Goal: Task Accomplishment & Management: Use online tool/utility

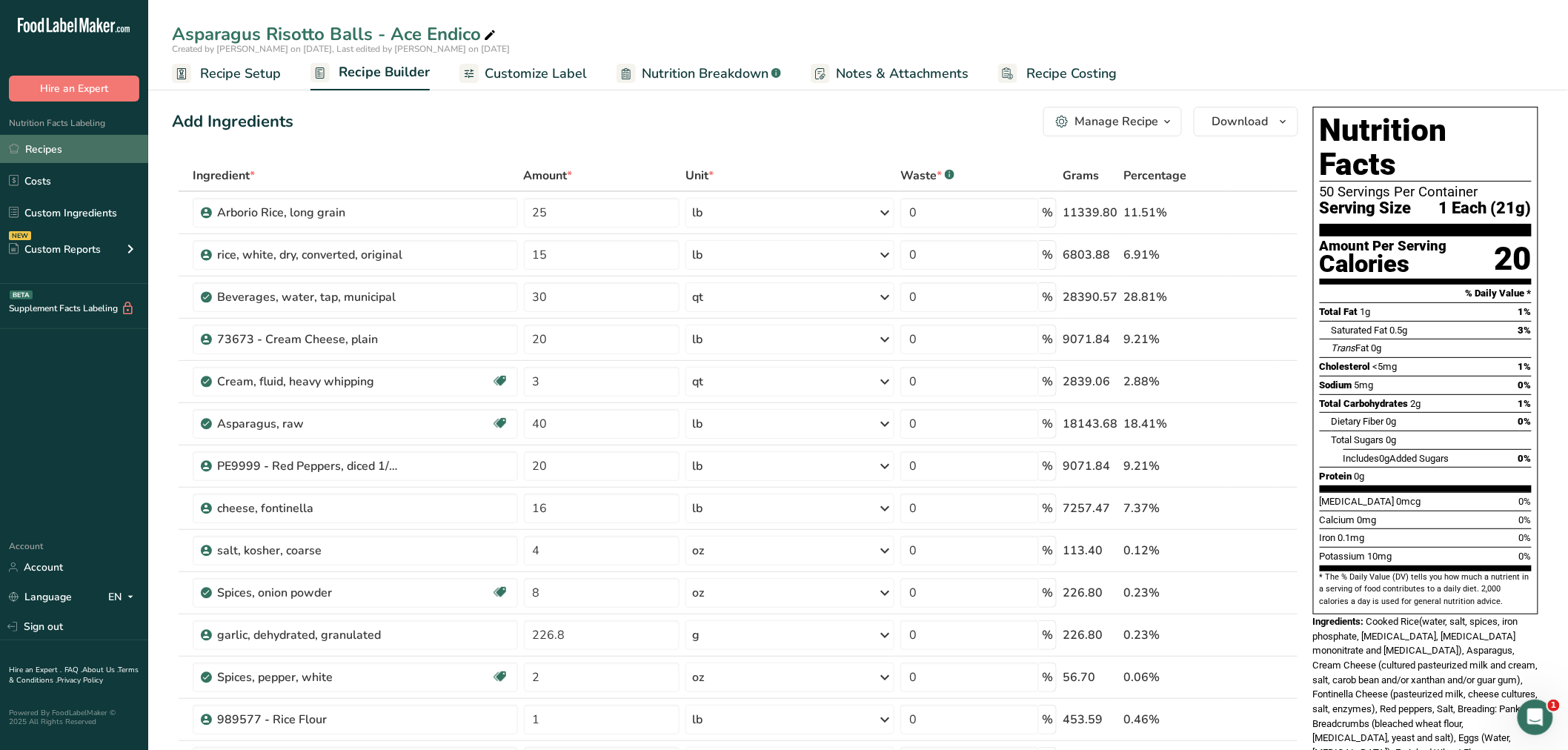
drag, startPoint x: 37, startPoint y: 149, endPoint x: 146, endPoint y: 150, distance: 109.0
click at [37, 149] on link "Recipes" at bounding box center [74, 149] width 148 height 28
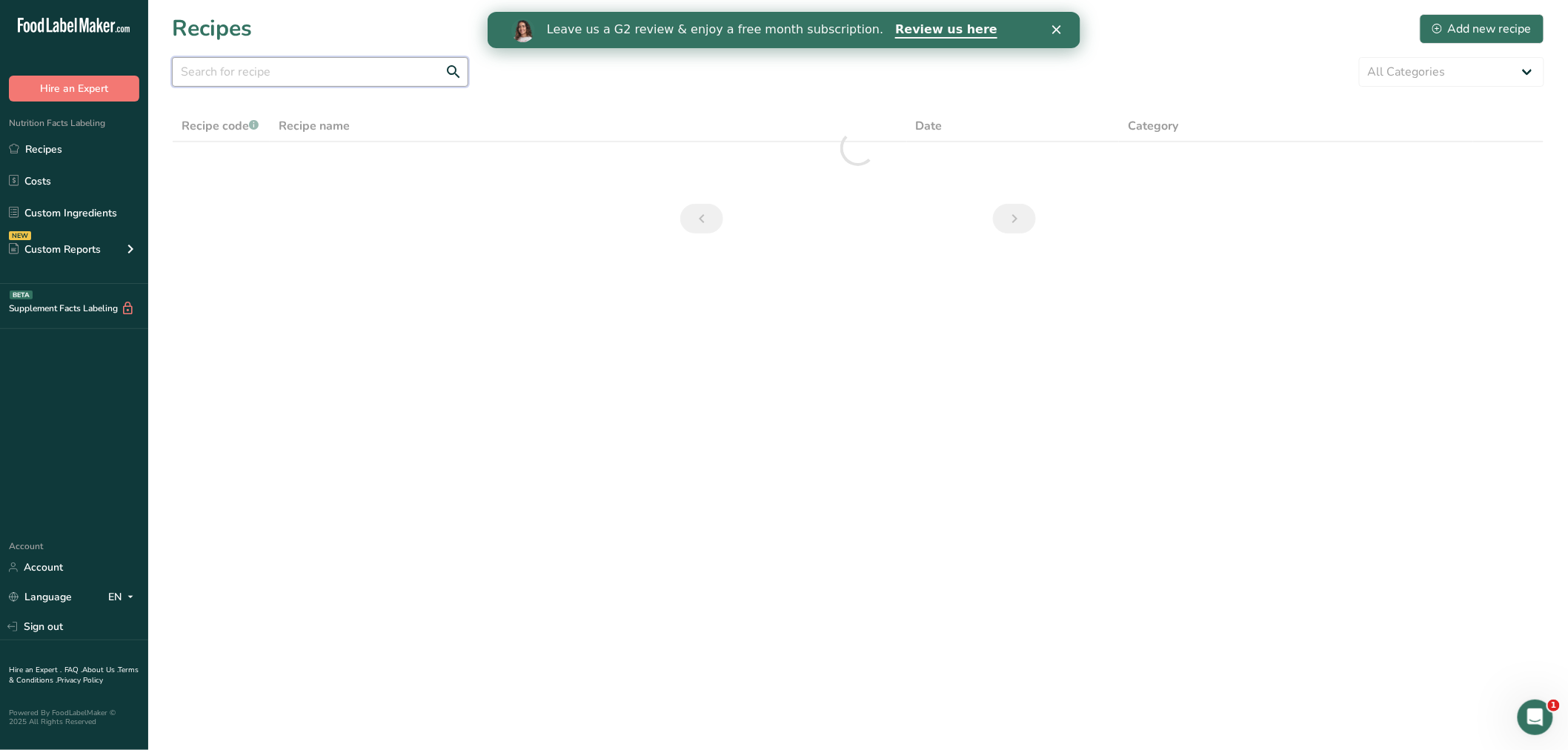
click at [254, 71] on input "text" at bounding box center [320, 72] width 297 height 30
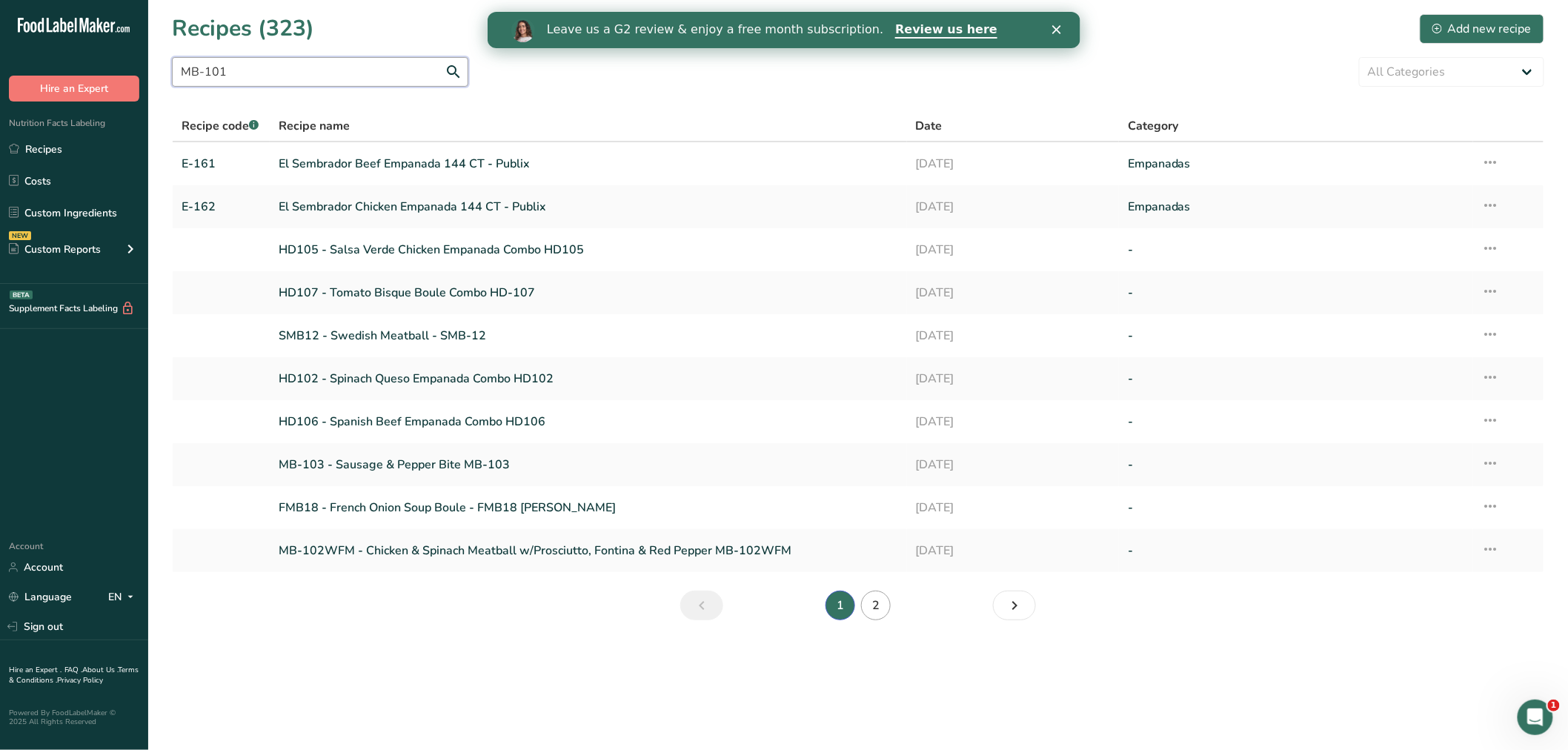
type input "MB-101"
click at [879, 602] on link "2" at bounding box center [876, 606] width 30 height 30
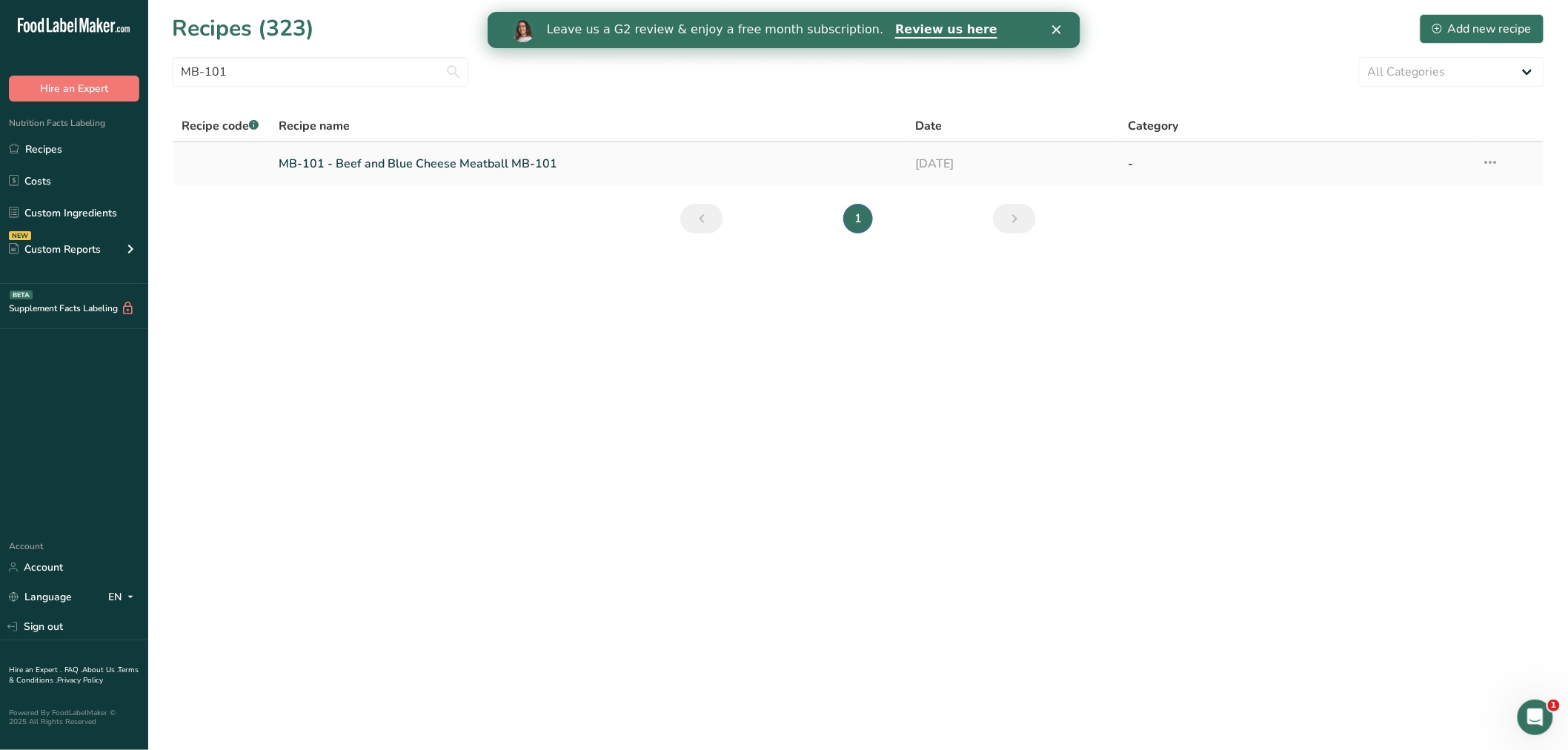
click at [365, 161] on link "MB-101 - Beef and Blue Cheese Meatball MB-101" at bounding box center [588, 163] width 620 height 31
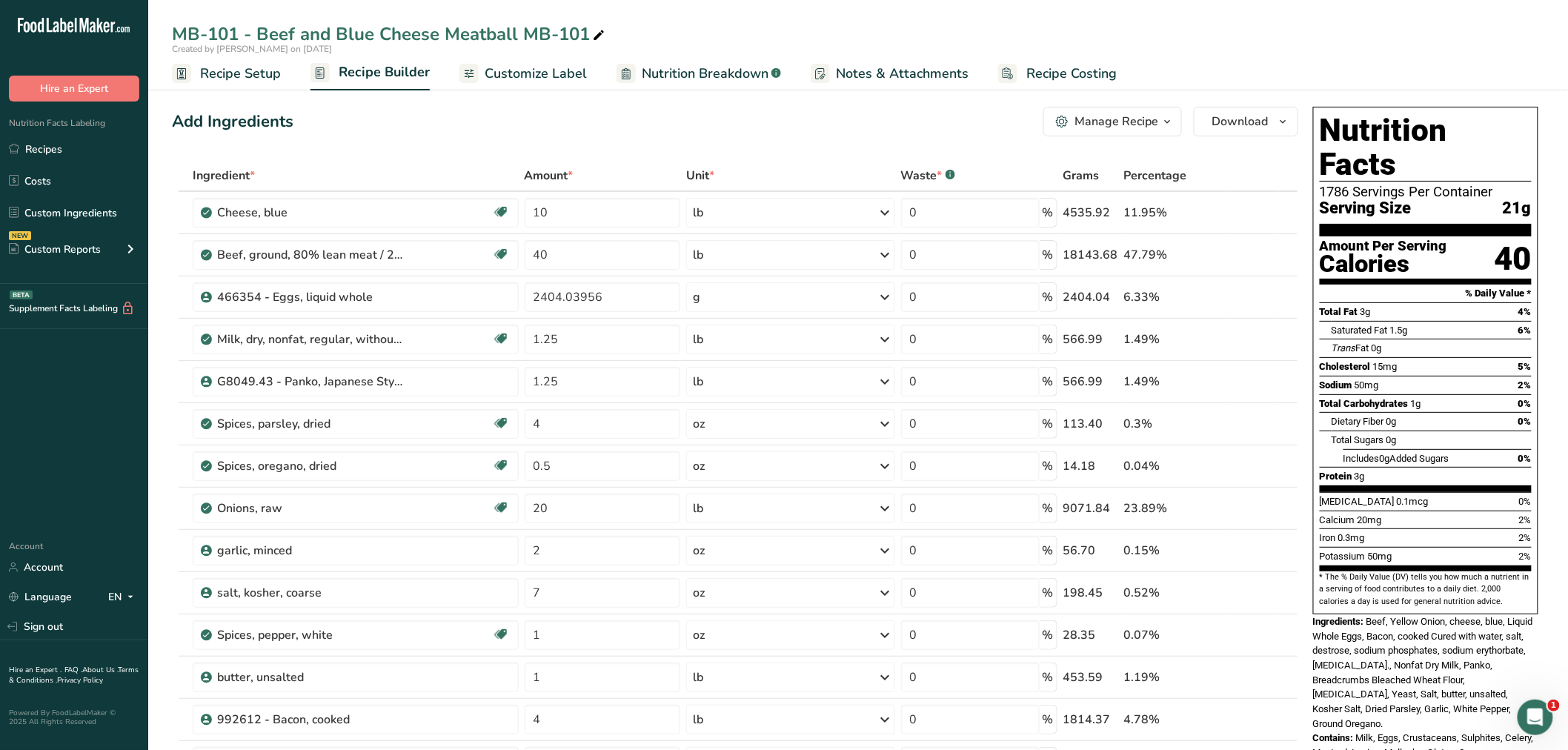
click at [208, 69] on span "Recipe Setup" at bounding box center [240, 74] width 81 height 20
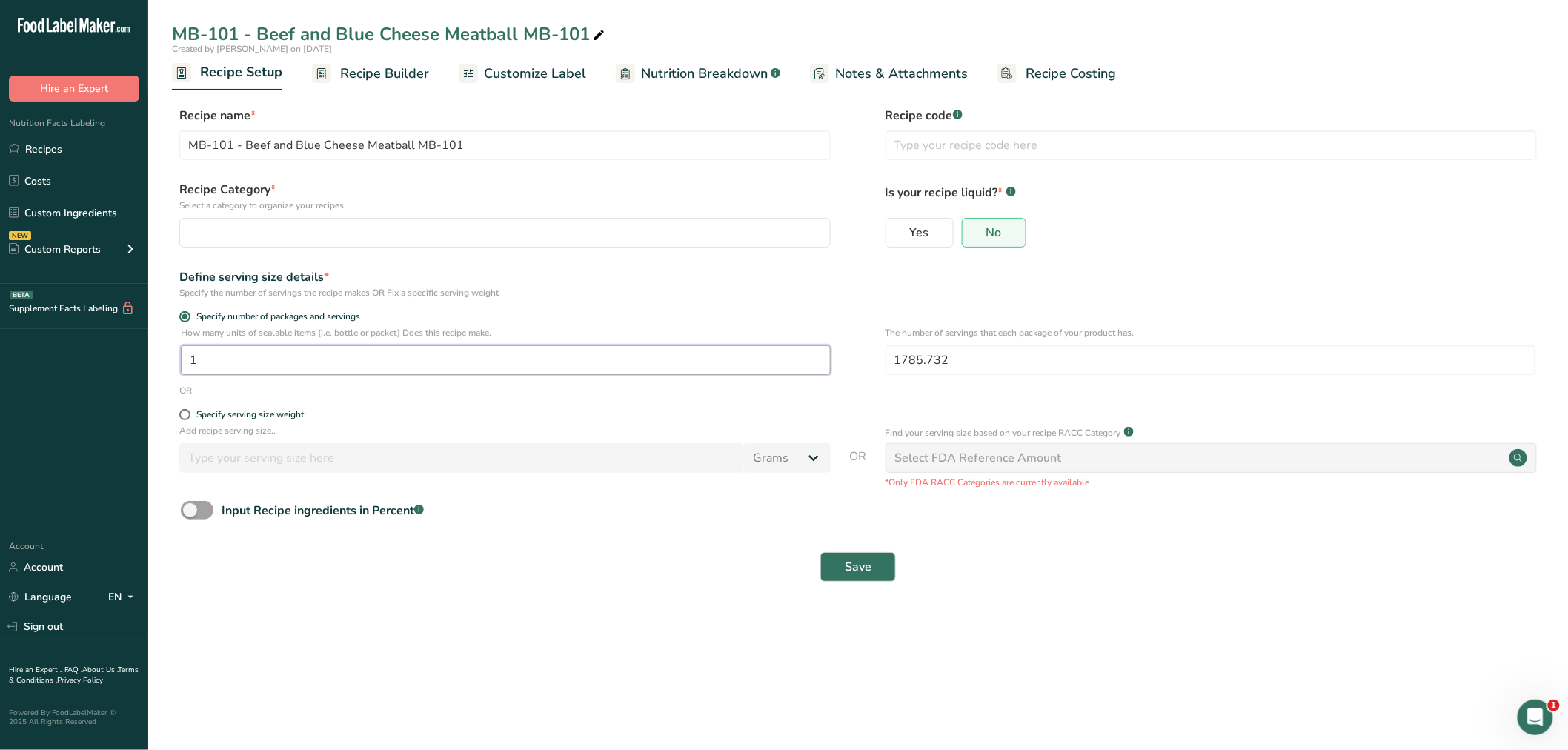
click at [216, 366] on input "1" at bounding box center [505, 360] width 650 height 30
type input "1.07"
drag, startPoint x: 965, startPoint y: 357, endPoint x: 841, endPoint y: 359, distance: 124.0
click at [853, 358] on div "How many units of sealable items (i.e. bottle or packet) Does this recipe make.…" at bounding box center [858, 355] width 1373 height 58
type input "80"
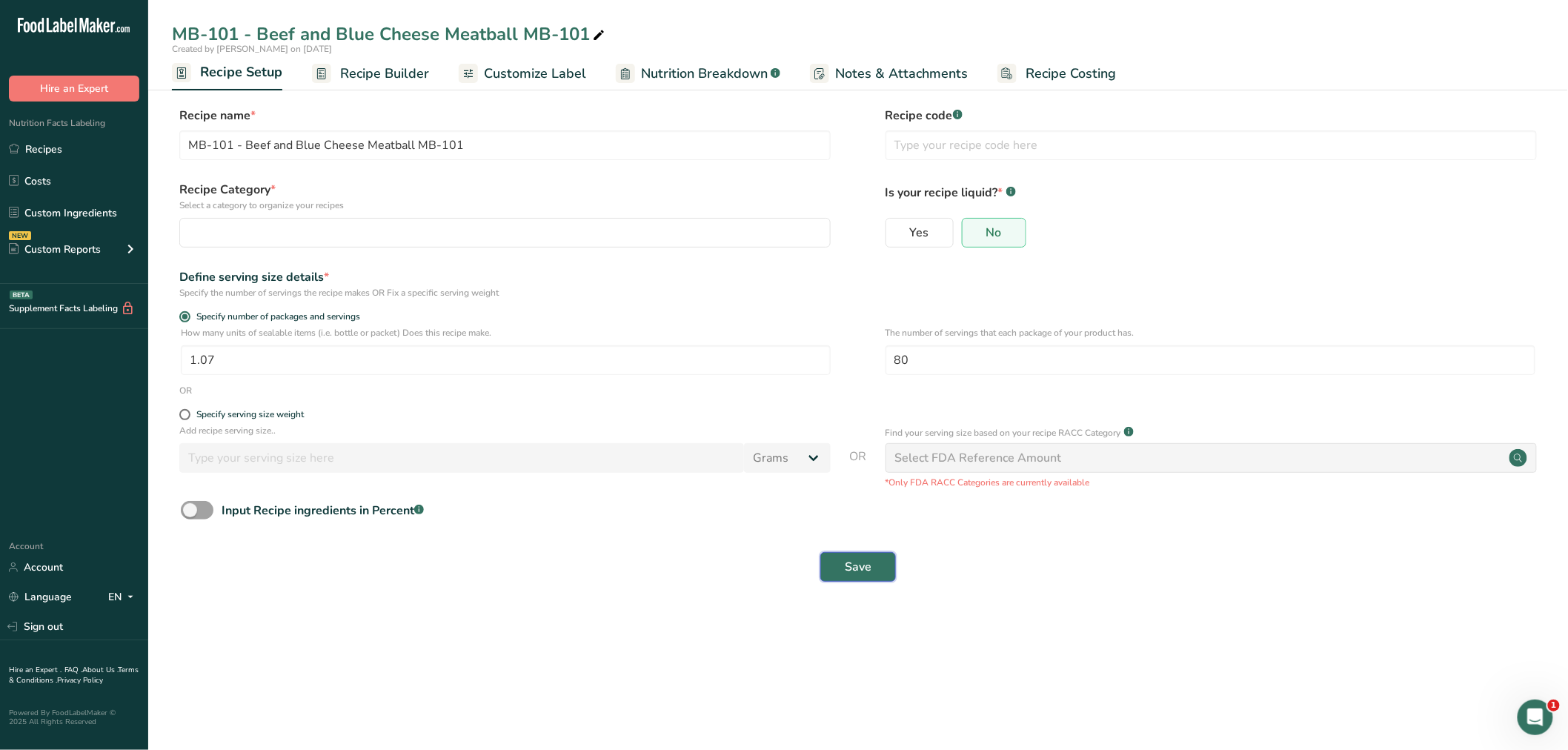
click at [851, 565] on span "Save" at bounding box center [858, 567] width 27 height 18
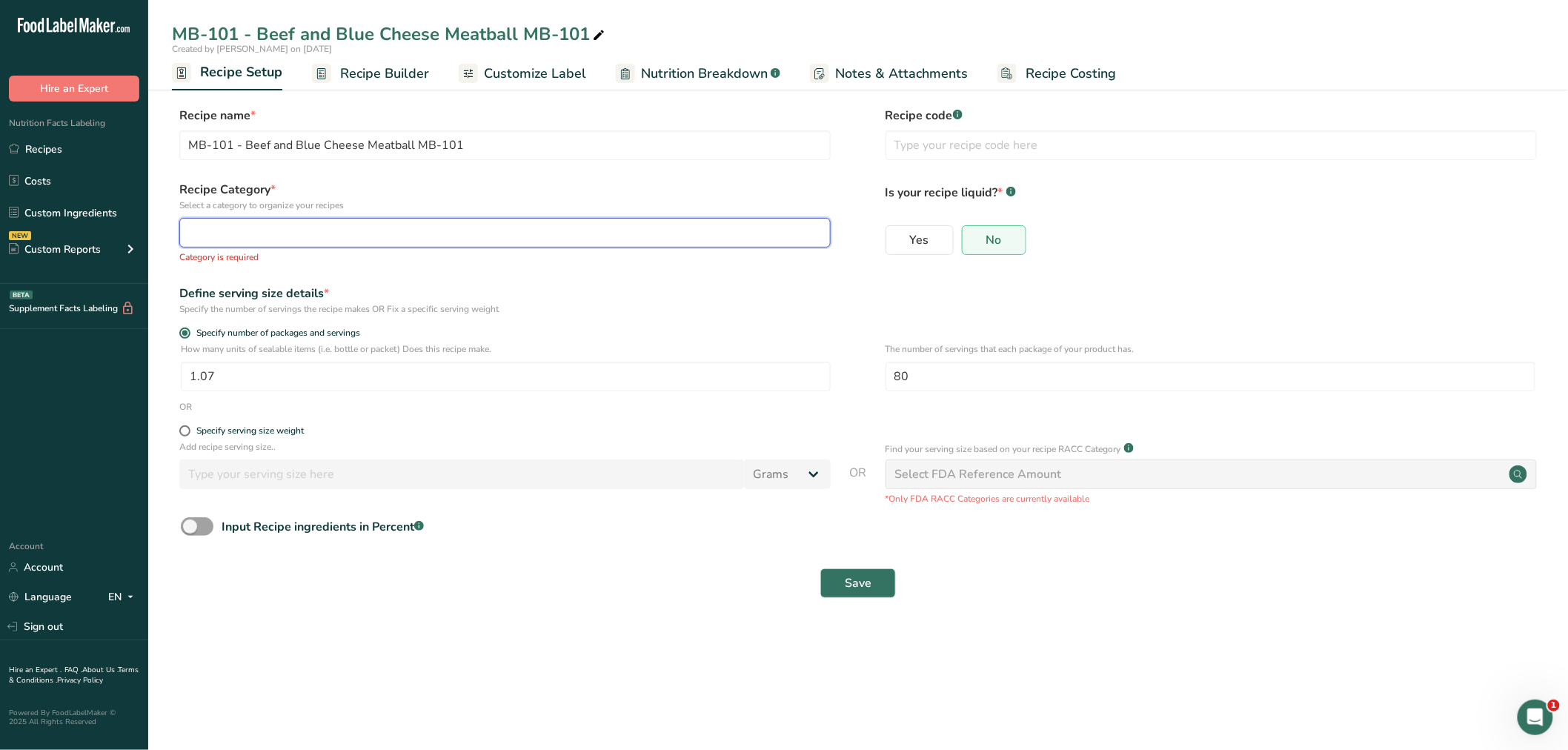
click at [245, 239] on div "button" at bounding box center [501, 233] width 623 height 18
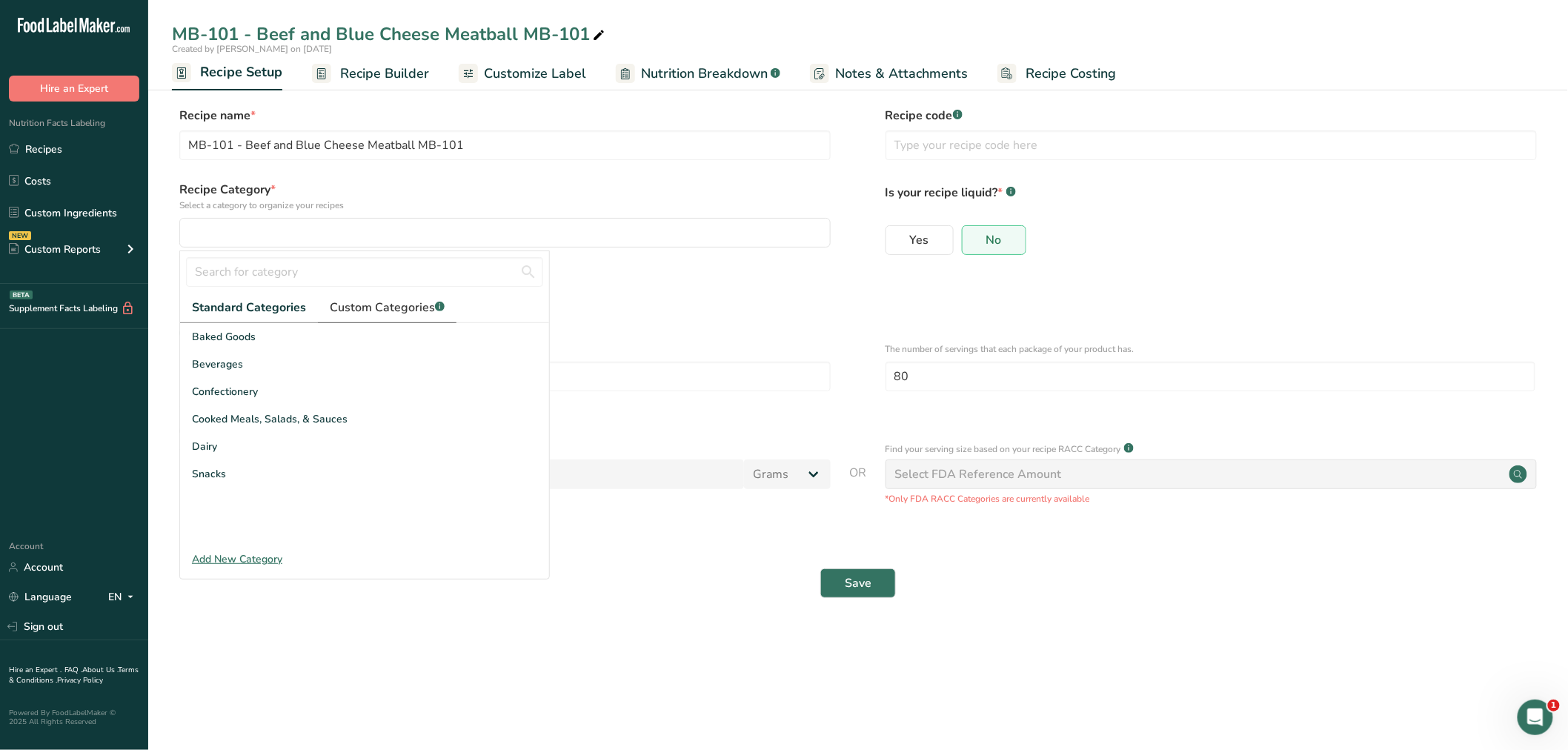
click at [359, 305] on span "Custom Categories .a-a{fill:#347362;}.b-a{fill:#fff;}" at bounding box center [386, 307] width 114 height 18
click at [257, 555] on div "Add New Category" at bounding box center [365, 559] width 369 height 16
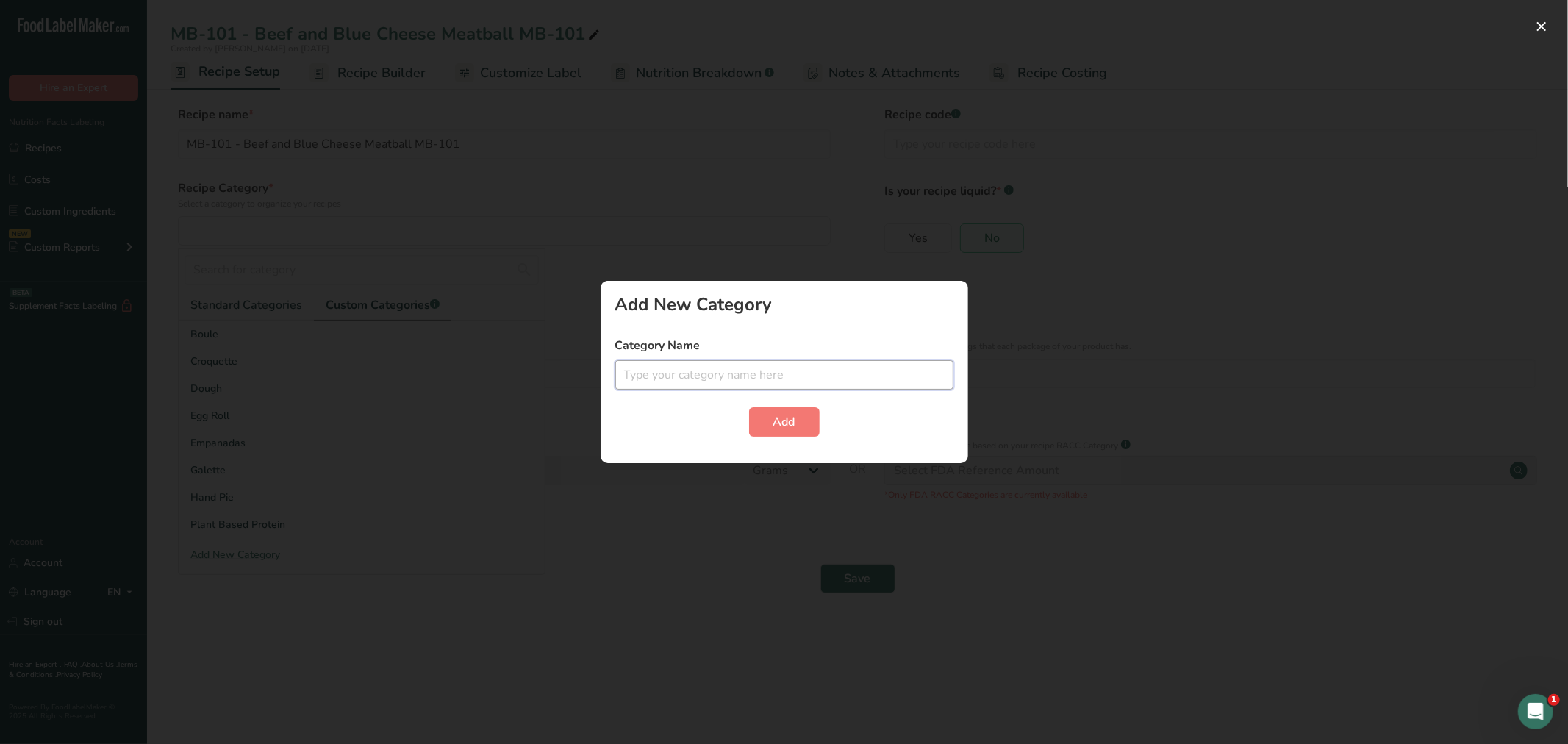
drag, startPoint x: 686, startPoint y: 364, endPoint x: 675, endPoint y: 373, distance: 14.2
click at [686, 366] on input "text" at bounding box center [784, 375] width 338 height 30
type input "Meatballs"
click at [781, 415] on span "Add" at bounding box center [784, 422] width 22 height 18
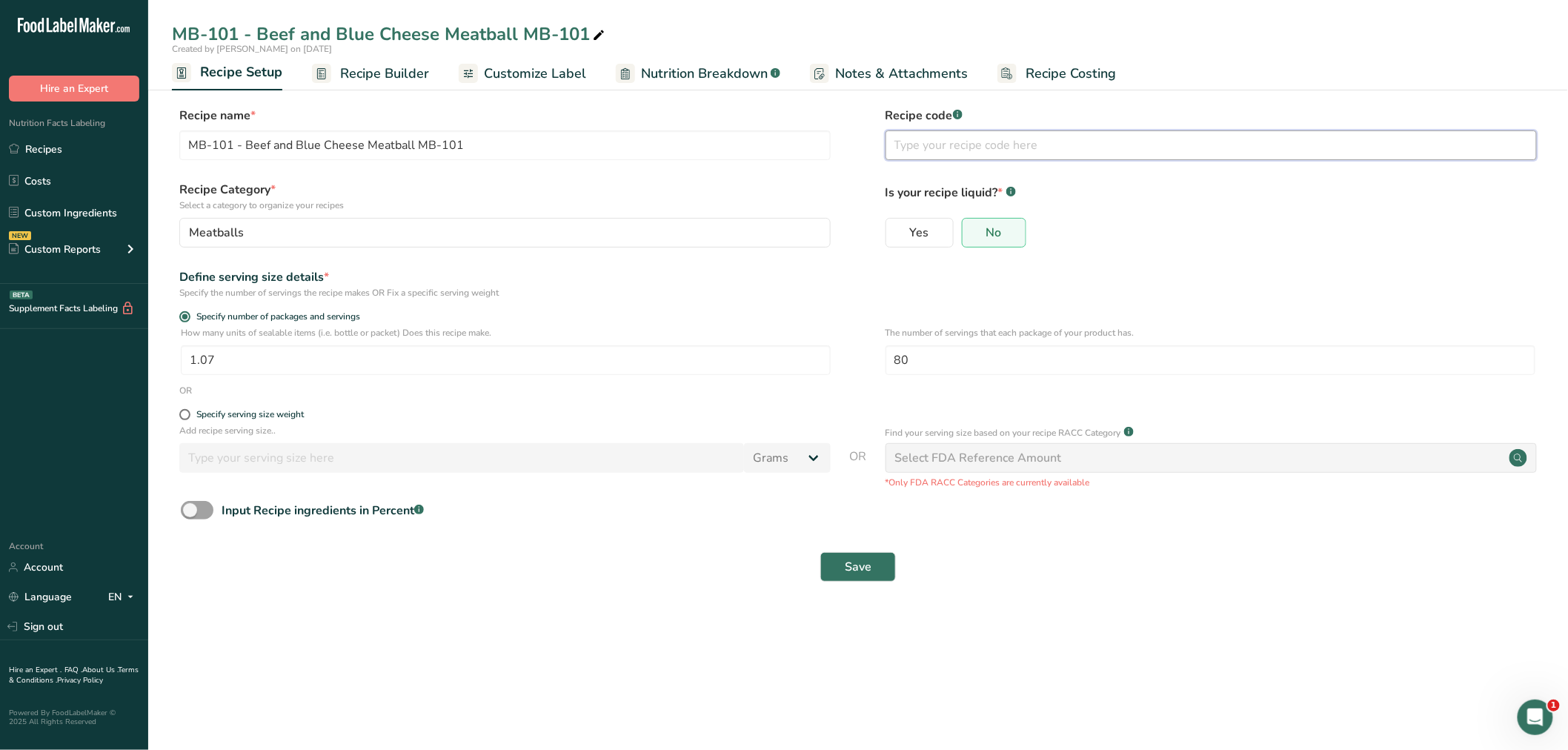
click at [923, 150] on input "text" at bounding box center [1212, 145] width 651 height 30
type input "MB-101"
drag, startPoint x: 241, startPoint y: 144, endPoint x: 119, endPoint y: 138, distance: 122.1
click at [119, 138] on div ".a-20{fill:#fff;} Hire an Expert Nutrition Facts Labeling Recipes Costs Custom …" at bounding box center [784, 375] width 1568 height 750
drag, startPoint x: 360, startPoint y: 144, endPoint x: 398, endPoint y: 142, distance: 38.1
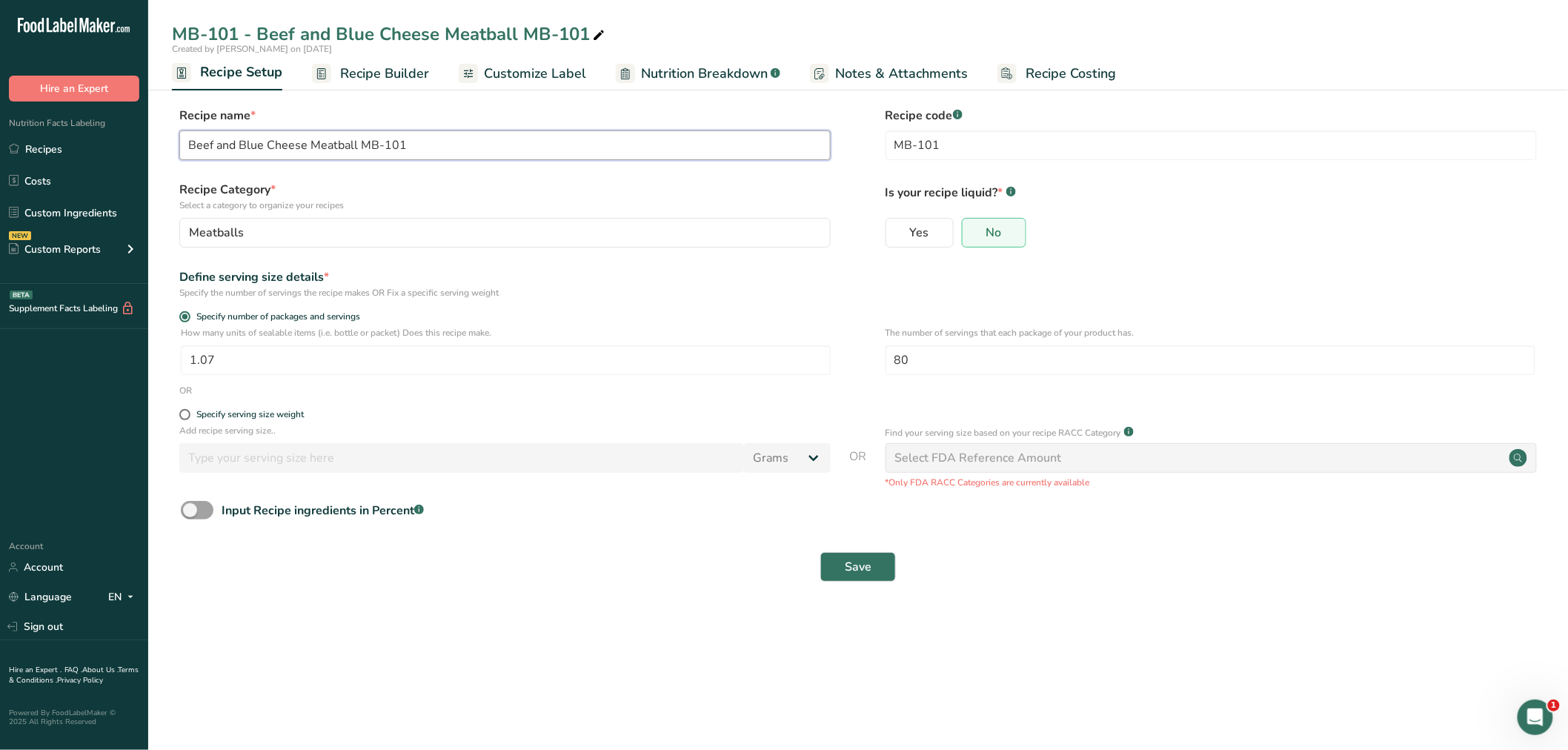
click at [398, 142] on input "Beef and Blue Cheese Meatball MB-101" at bounding box center [505, 145] width 651 height 30
click at [850, 566] on span "Save" at bounding box center [858, 567] width 27 height 18
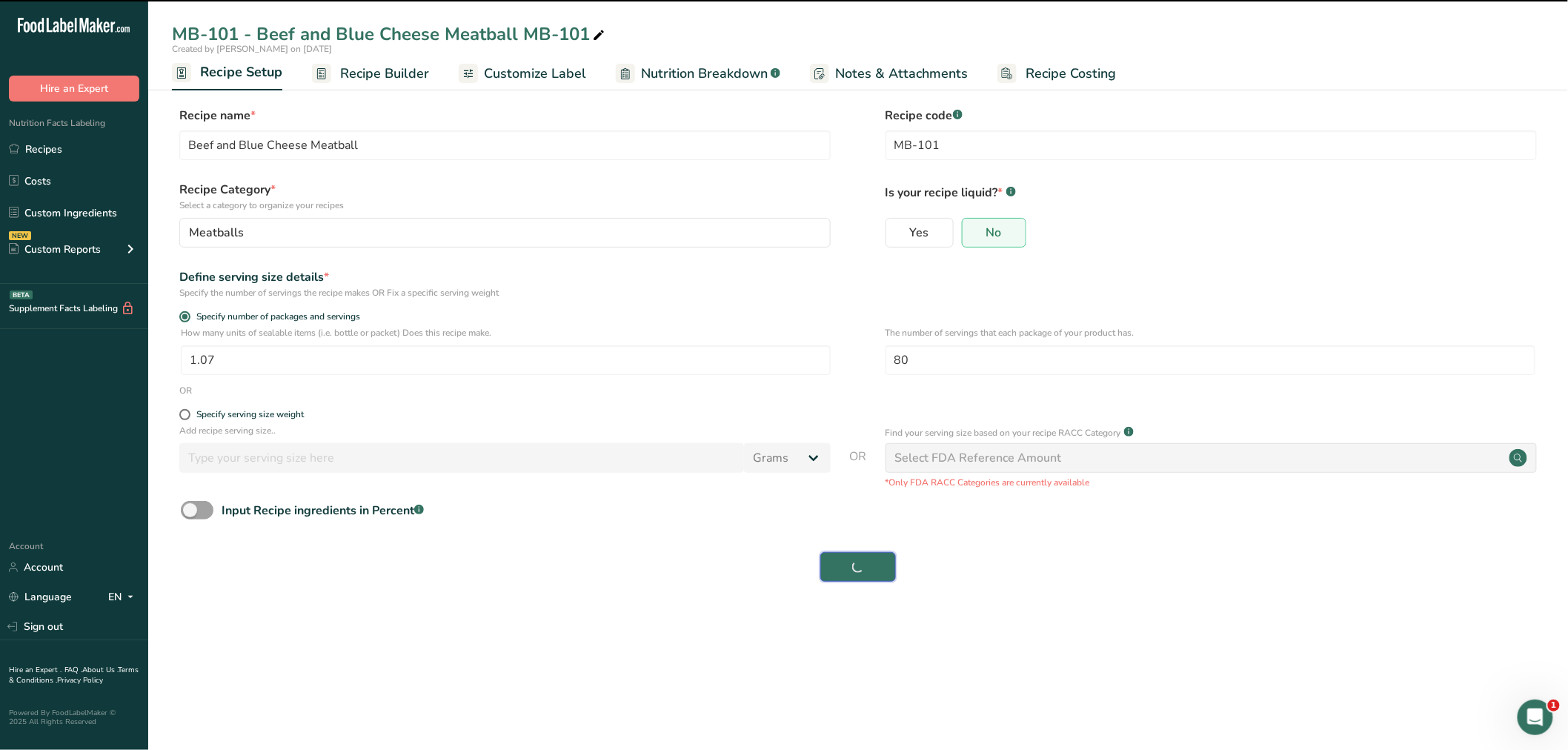
type input "Beef and Blue Cheese Meatball"
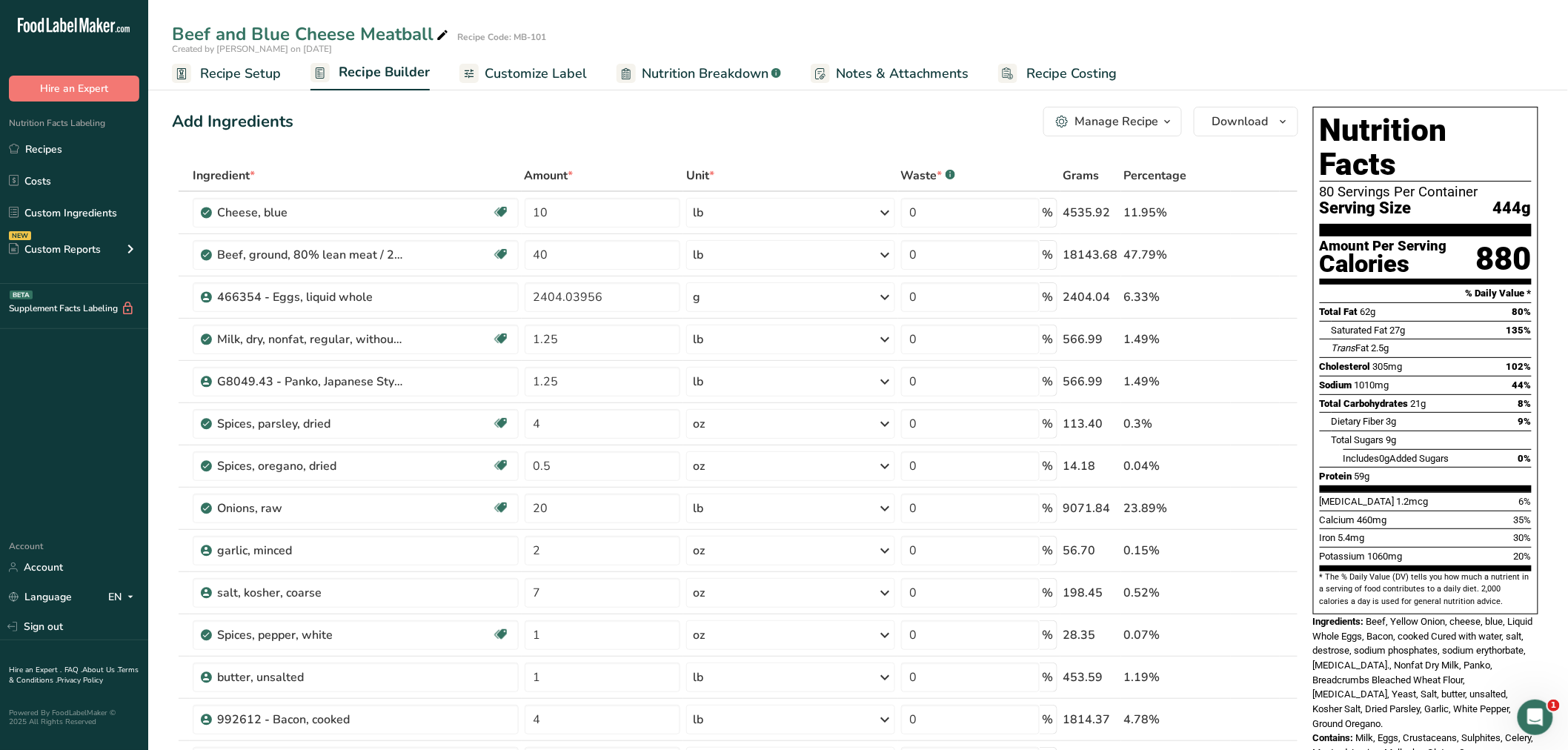
click at [213, 68] on span "Recipe Setup" at bounding box center [240, 74] width 81 height 20
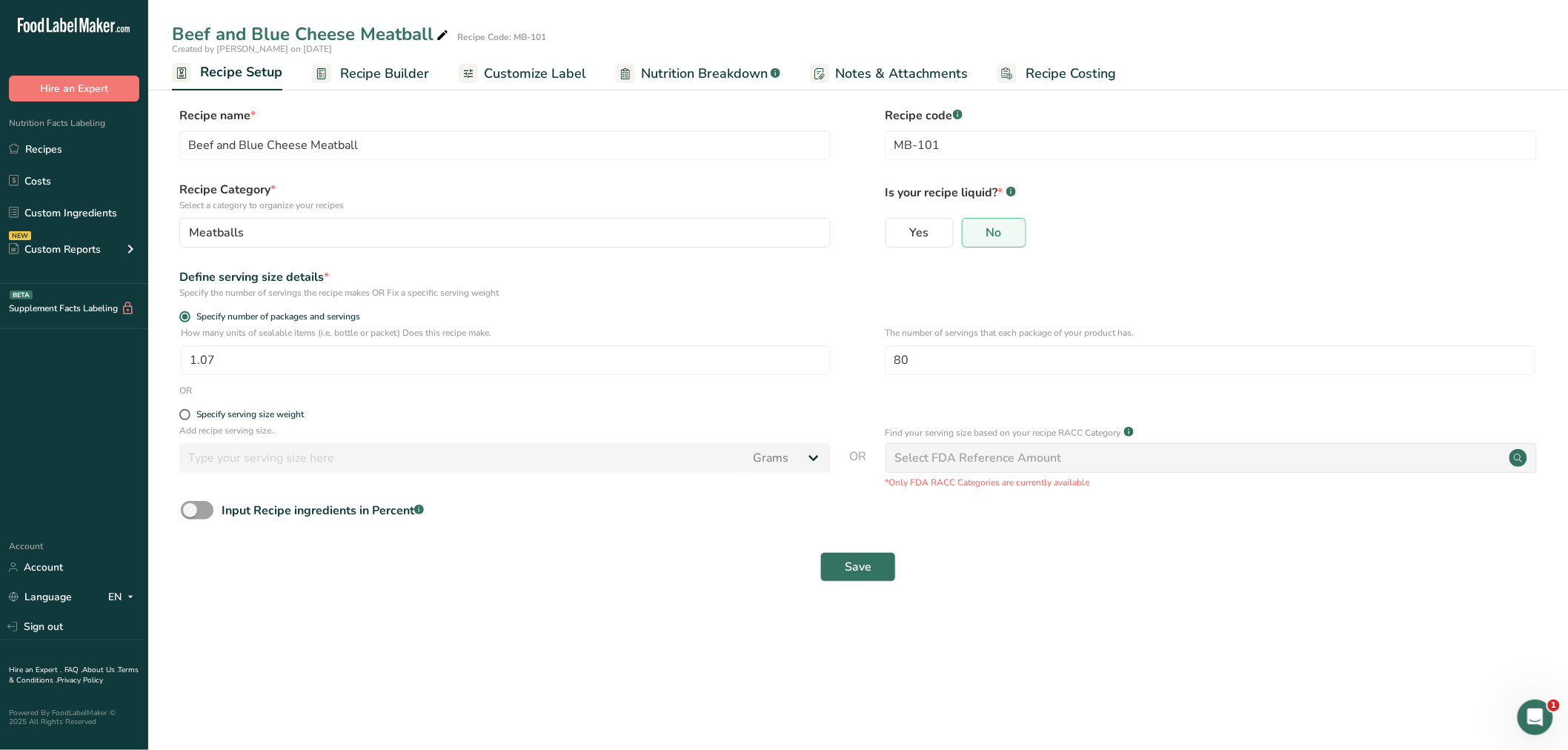
click at [247, 70] on span "Recipe Setup" at bounding box center [241, 73] width 82 height 20
click at [352, 71] on span "Recipe Builder" at bounding box center [385, 74] width 89 height 20
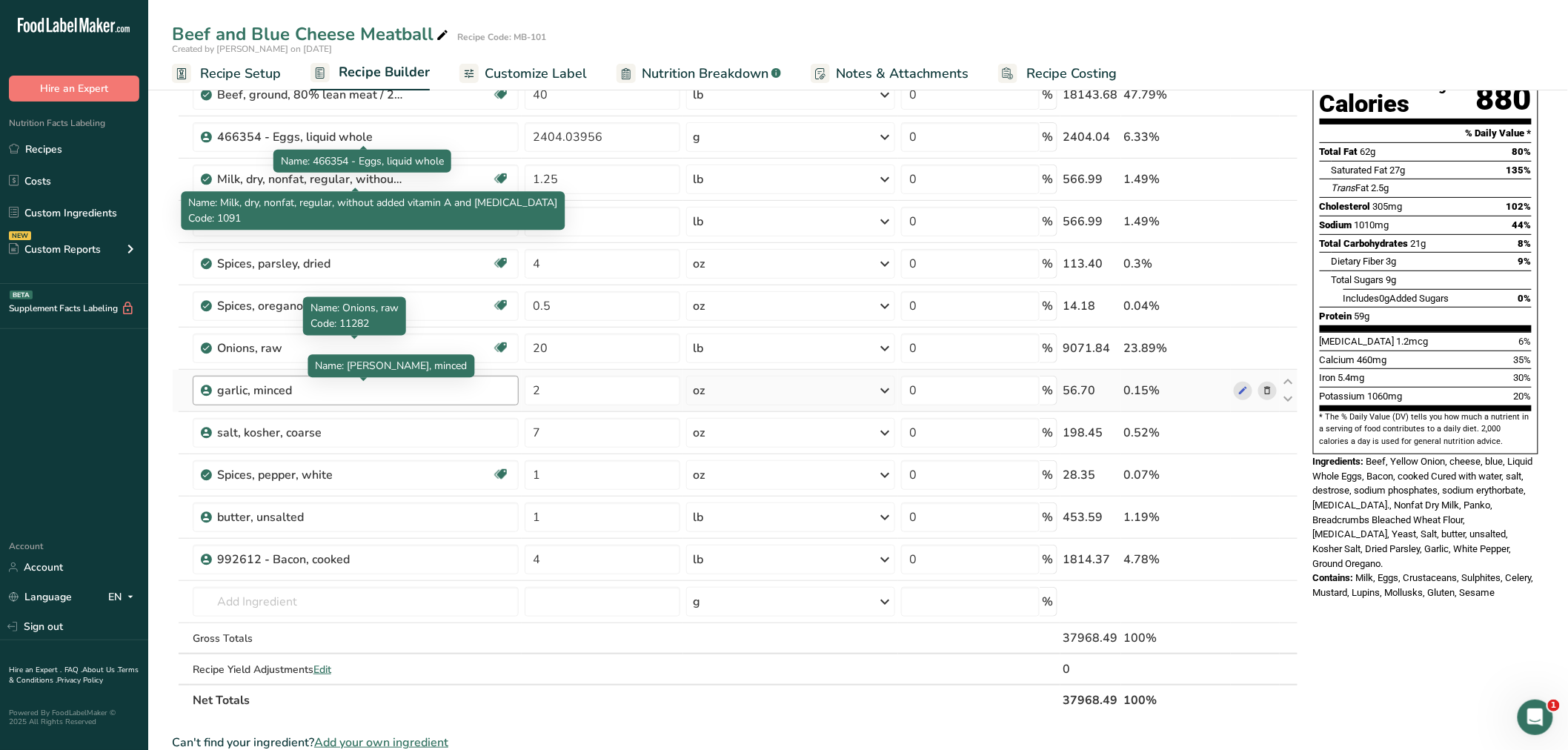
scroll to position [329, 0]
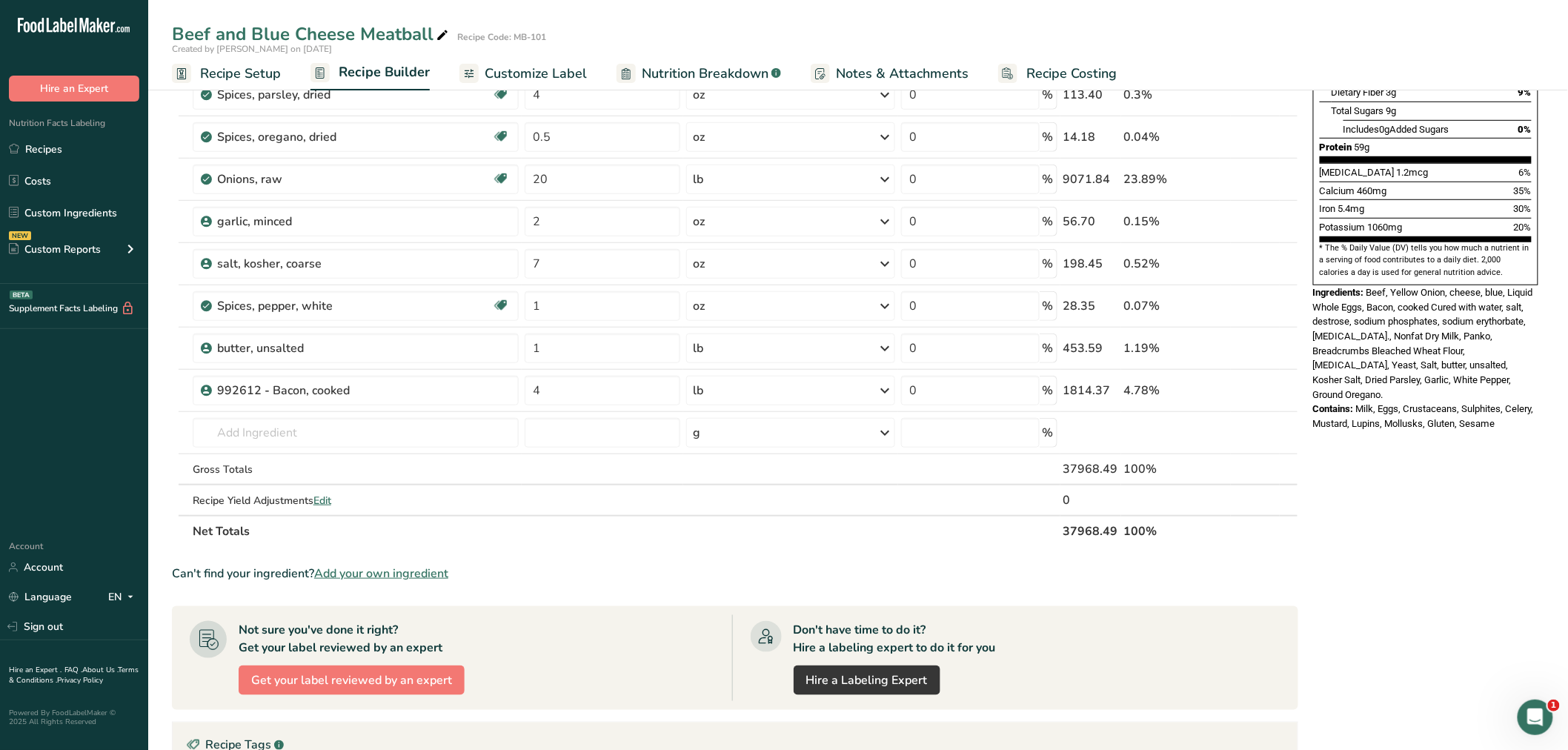
drag, startPoint x: 231, startPoint y: 63, endPoint x: 225, endPoint y: 74, distance: 12.5
click at [231, 63] on span "Recipe Setup" at bounding box center [240, 74] width 81 height 20
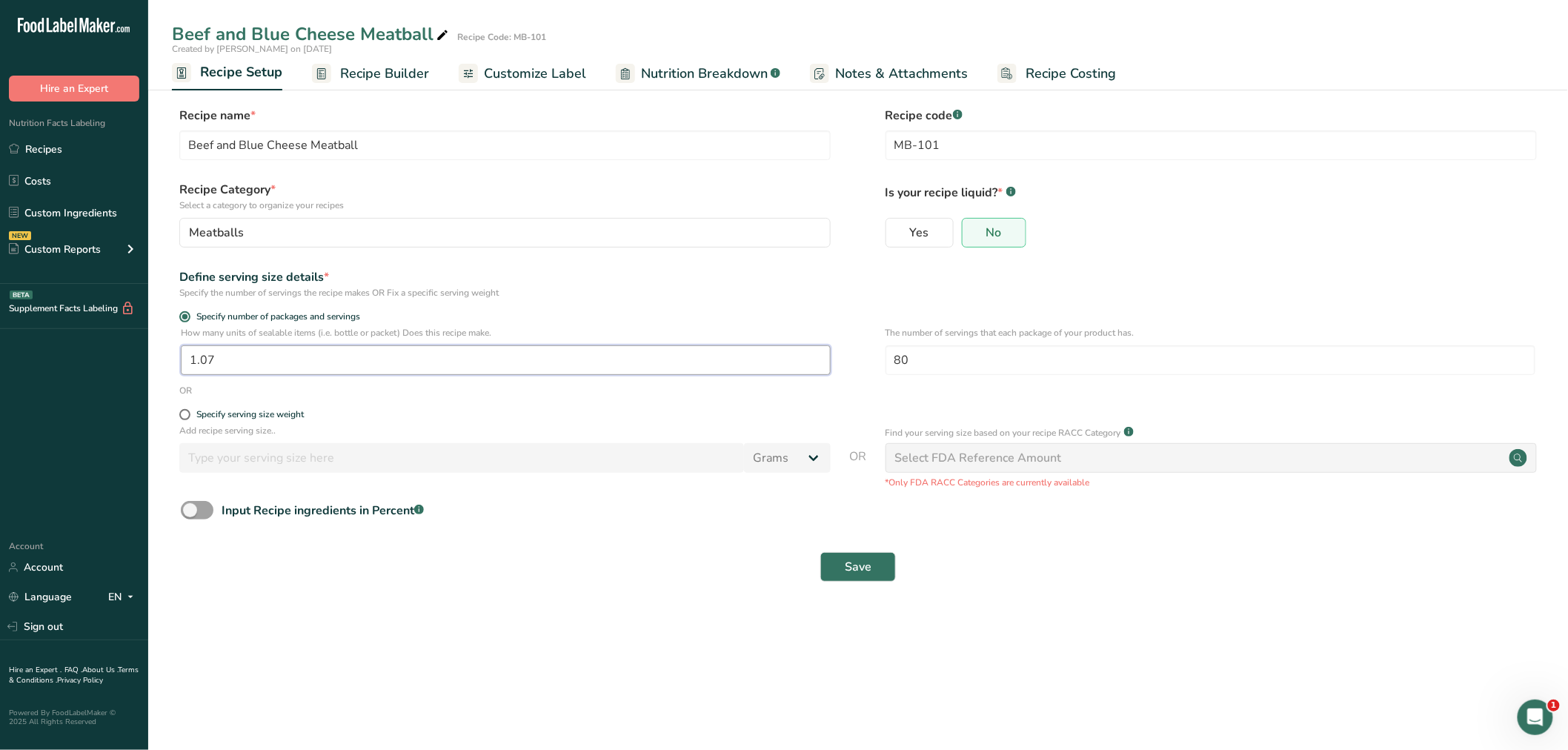
drag, startPoint x: 233, startPoint y: 345, endPoint x: 145, endPoint y: 370, distance: 91.5
click at [166, 365] on section "Recipe name * Beef and Blue Cheese Meatball Recipe code .a-a{fill:#347362;}.b-a…" at bounding box center [858, 345] width 1420 height 537
type input "22.60"
click at [849, 569] on span "Save" at bounding box center [858, 567] width 27 height 18
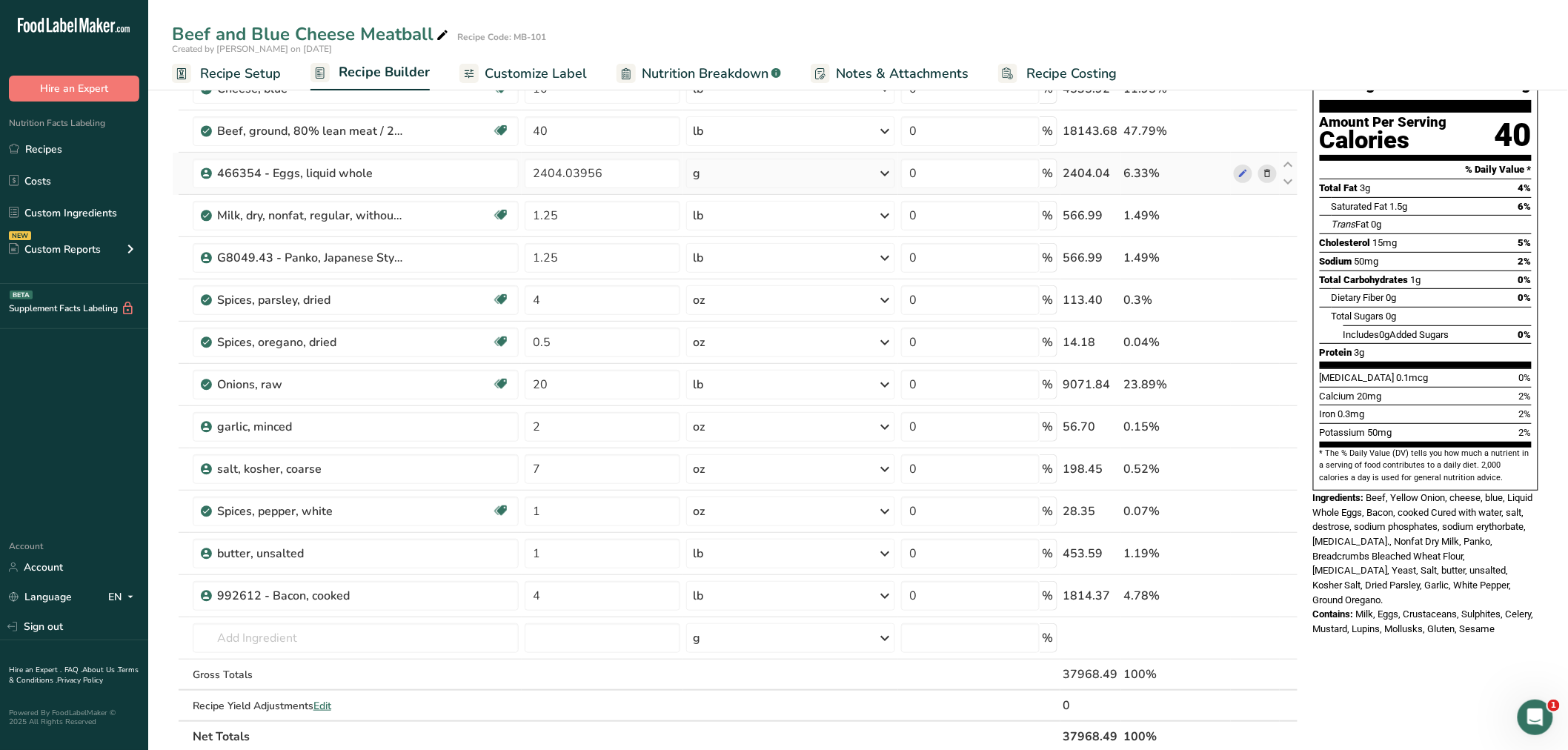
scroll to position [165, 0]
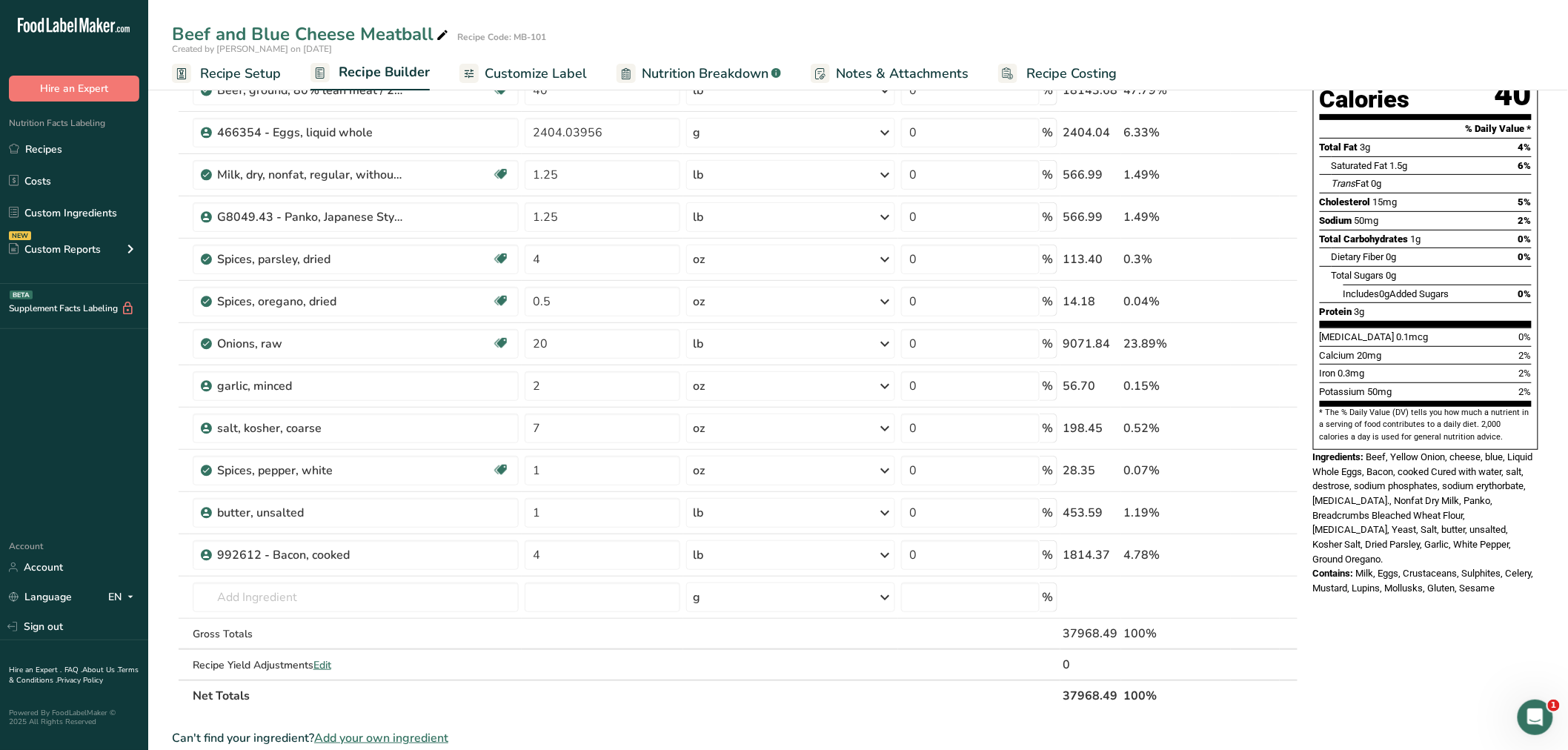
click at [1382, 647] on div "Nutrition Facts 80 Servings Per Container Serving Size 21g Amount Per Serving C…" at bounding box center [1426, 586] width 237 height 1300
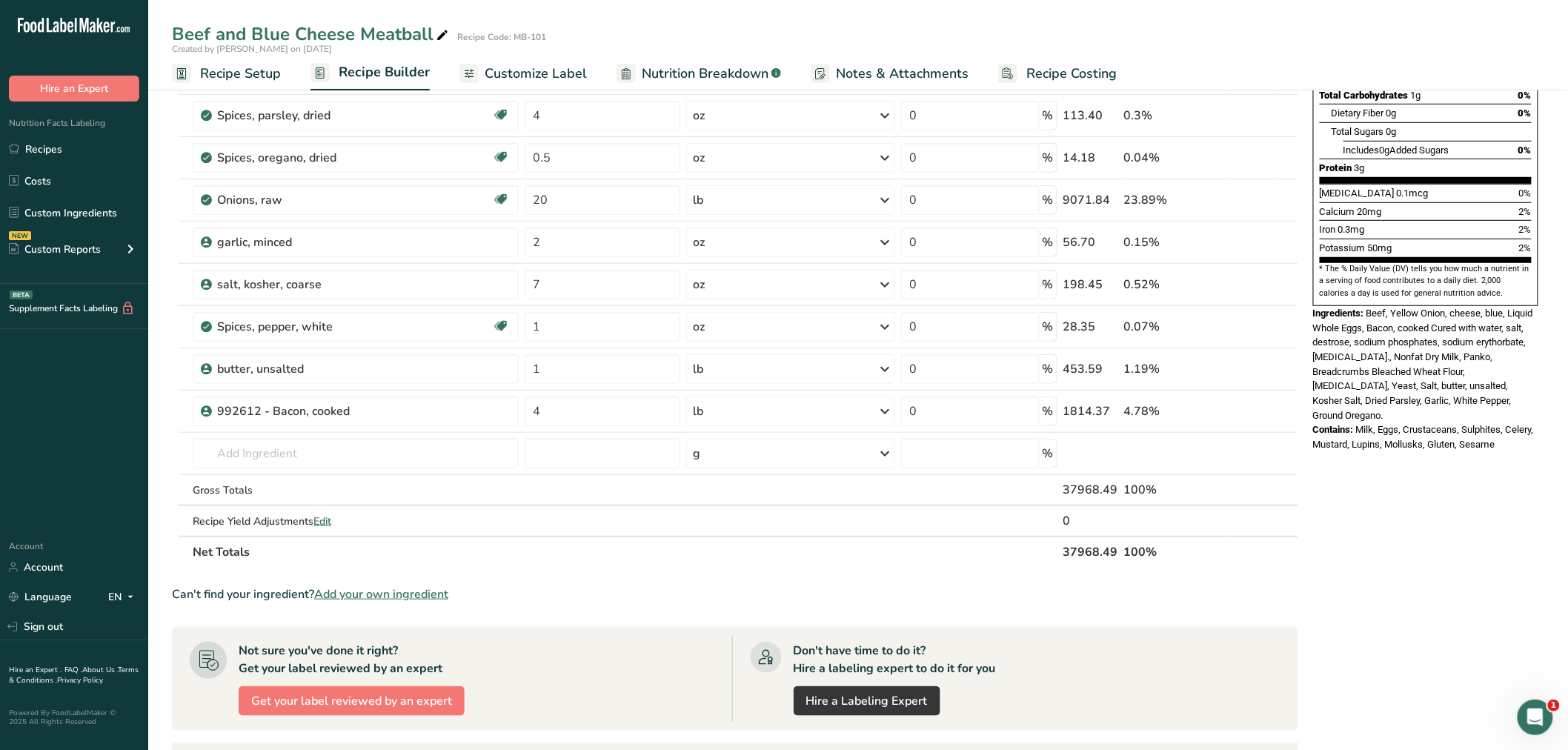
scroll to position [0, 0]
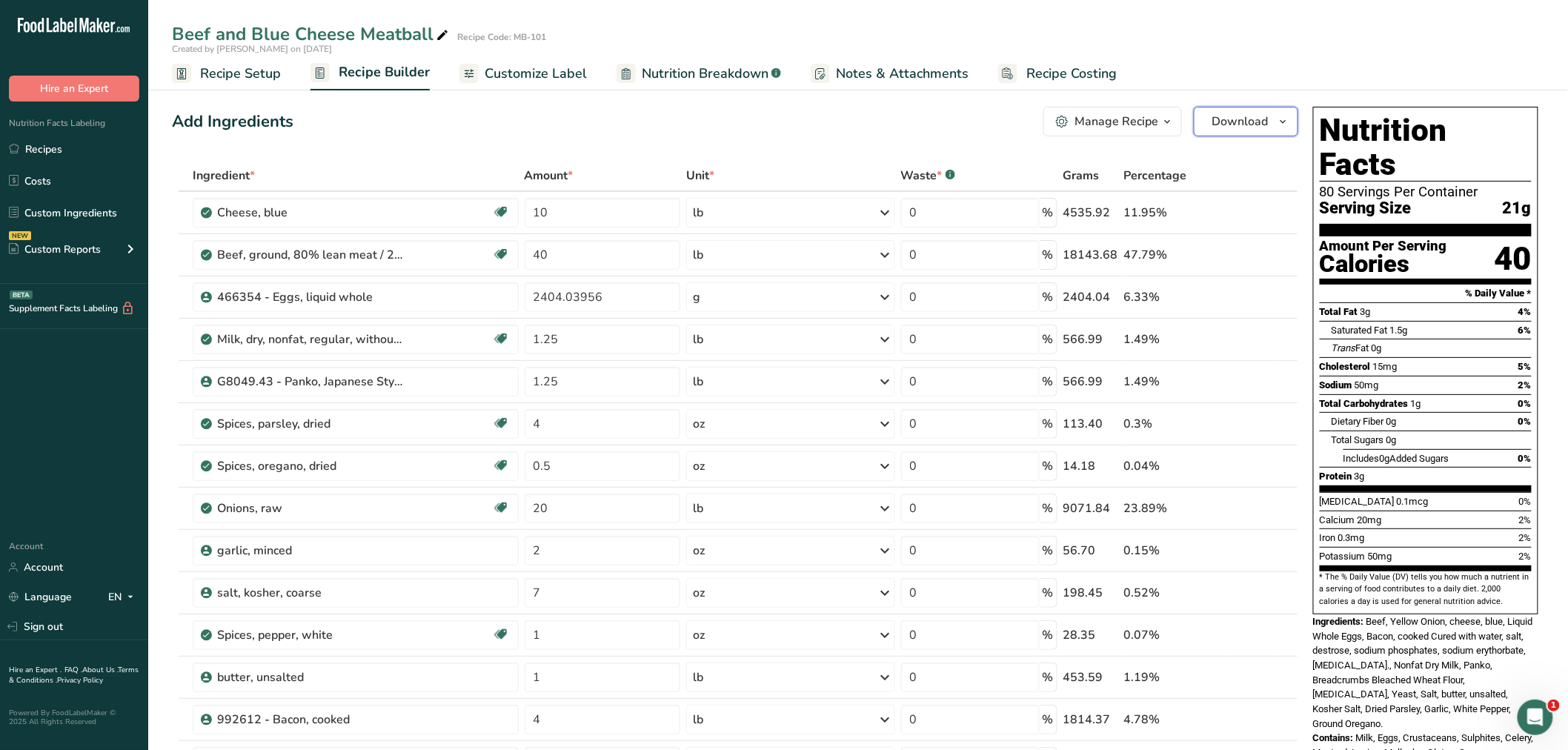
click at [1285, 122] on icon "button" at bounding box center [1283, 122] width 12 height 19
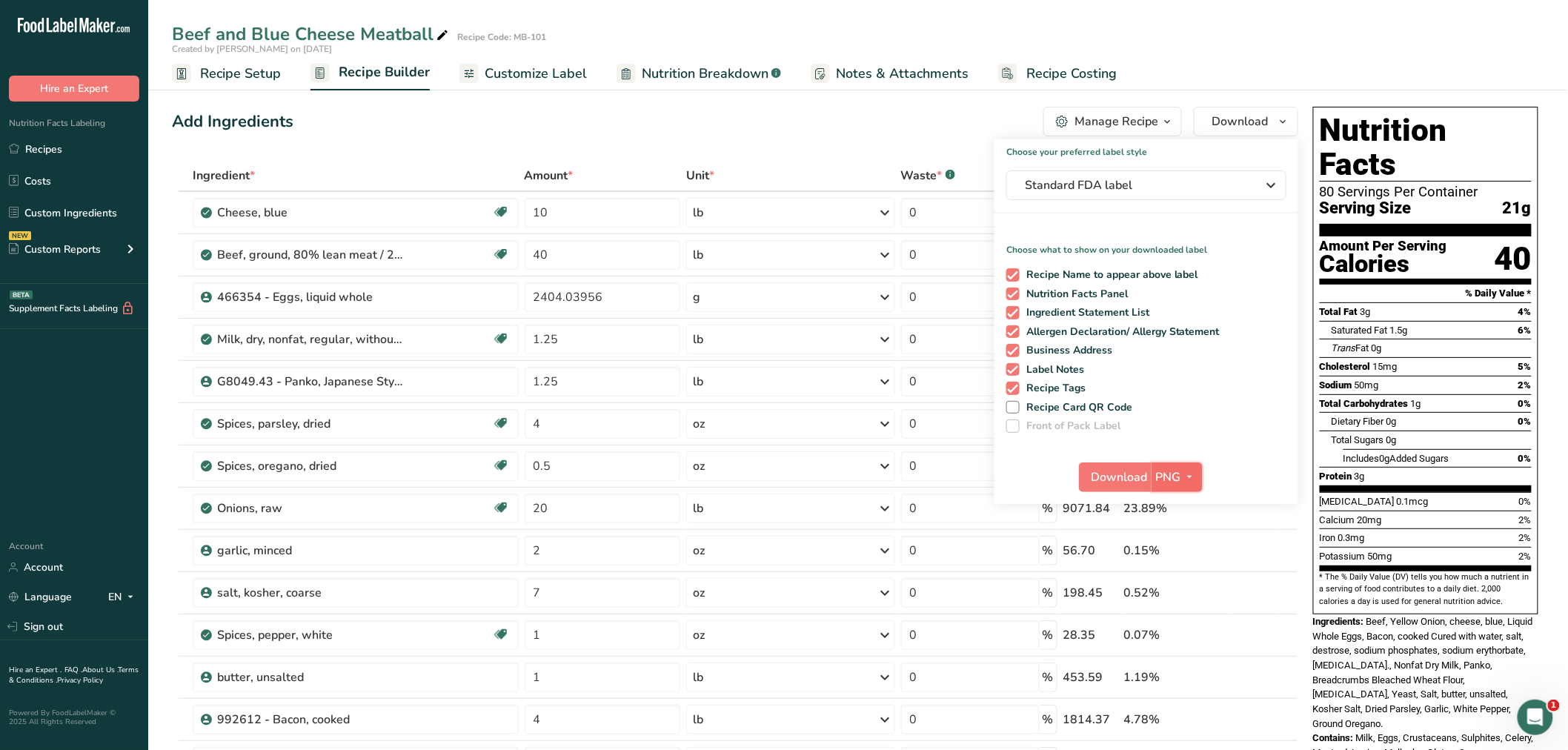
click at [1190, 475] on icon "button" at bounding box center [1190, 477] width 12 height 19
click at [1188, 527] on link "BMP" at bounding box center [1179, 531] width 47 height 24
click at [1163, 473] on span "BMP" at bounding box center [1169, 476] width 26 height 18
click at [1166, 475] on span "BMP" at bounding box center [1169, 476] width 26 height 18
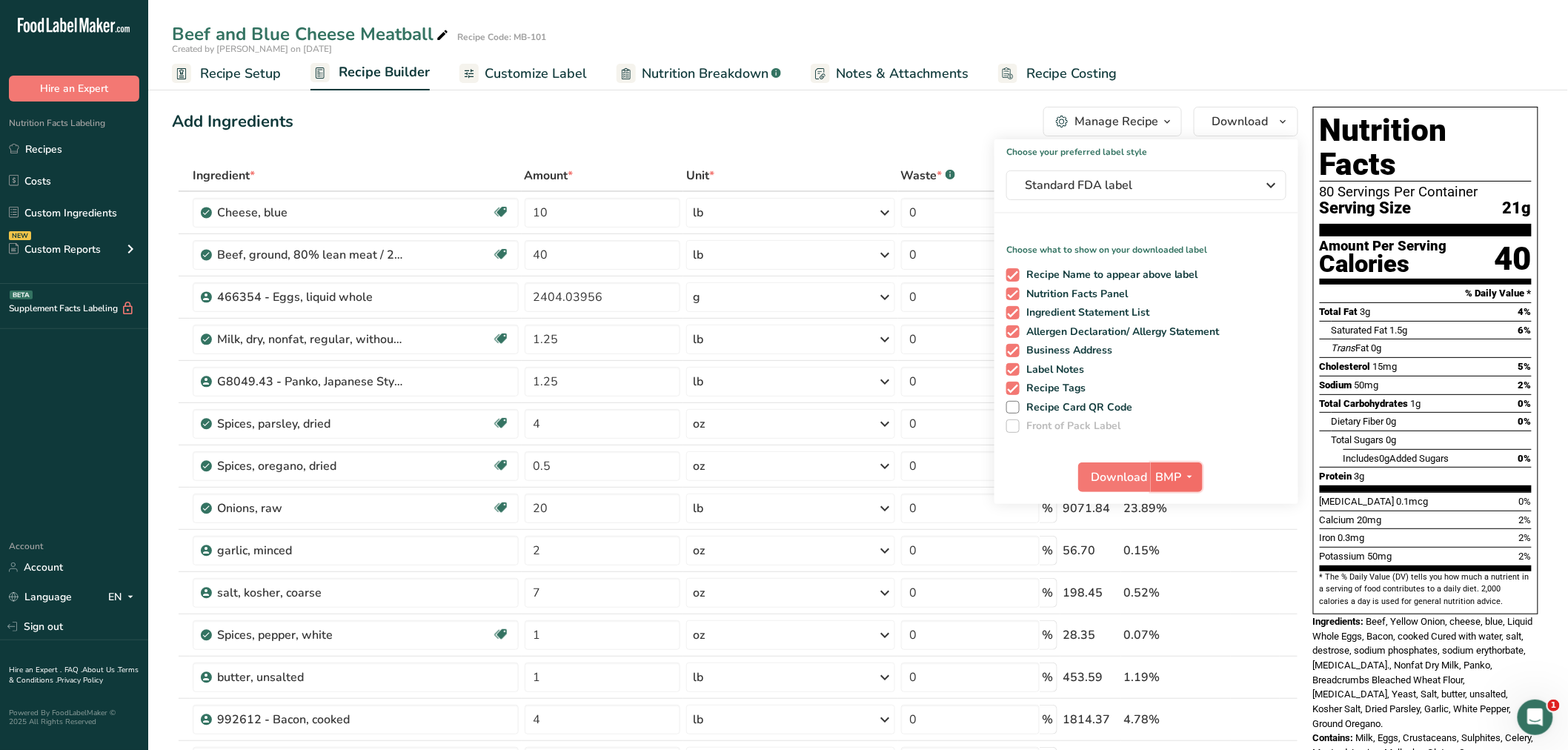
click at [1166, 475] on span "BMP" at bounding box center [1169, 476] width 26 height 18
click at [1134, 470] on span "Download" at bounding box center [1119, 476] width 57 height 18
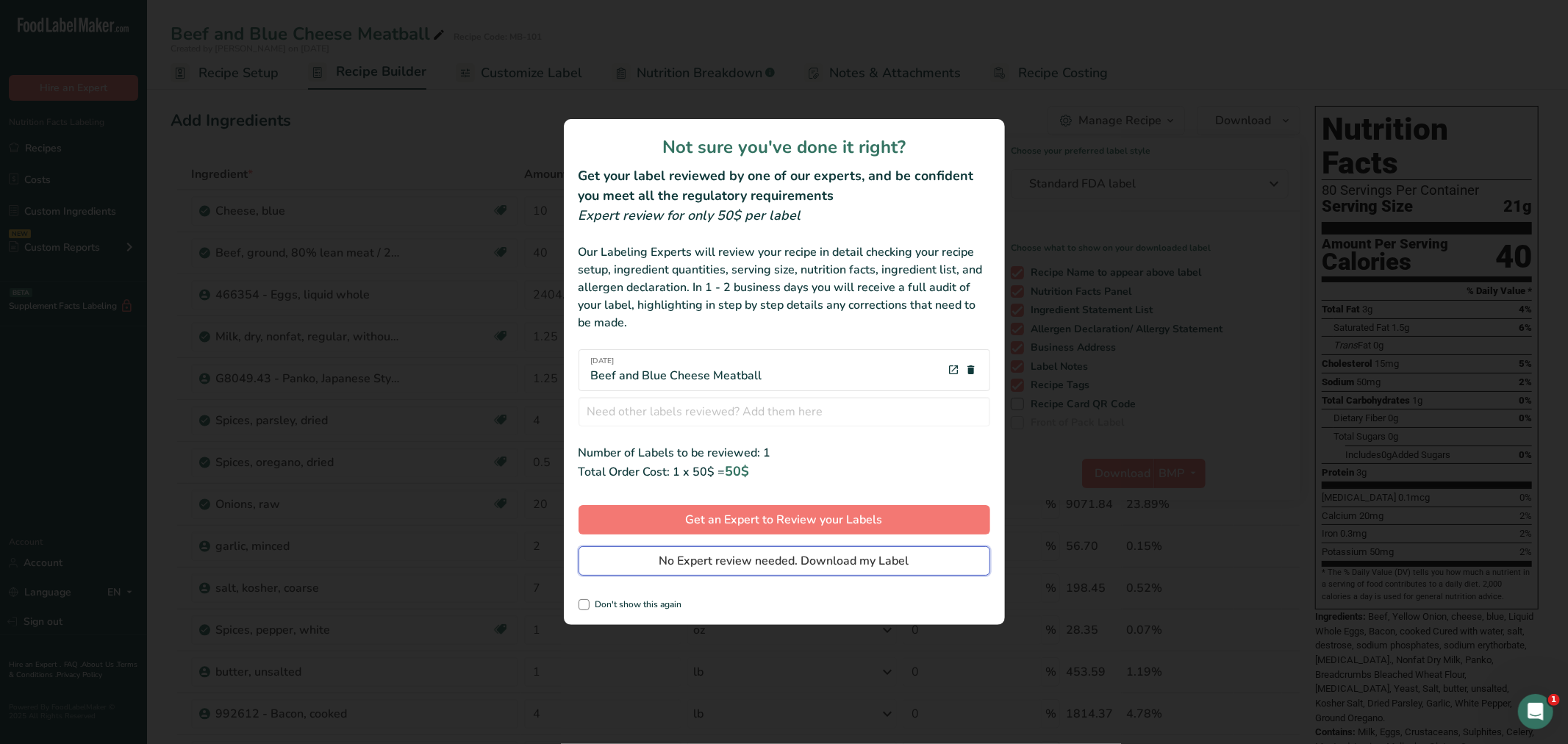
click at [888, 551] on button "No Expert review needed. Download my Label" at bounding box center [784, 561] width 412 height 30
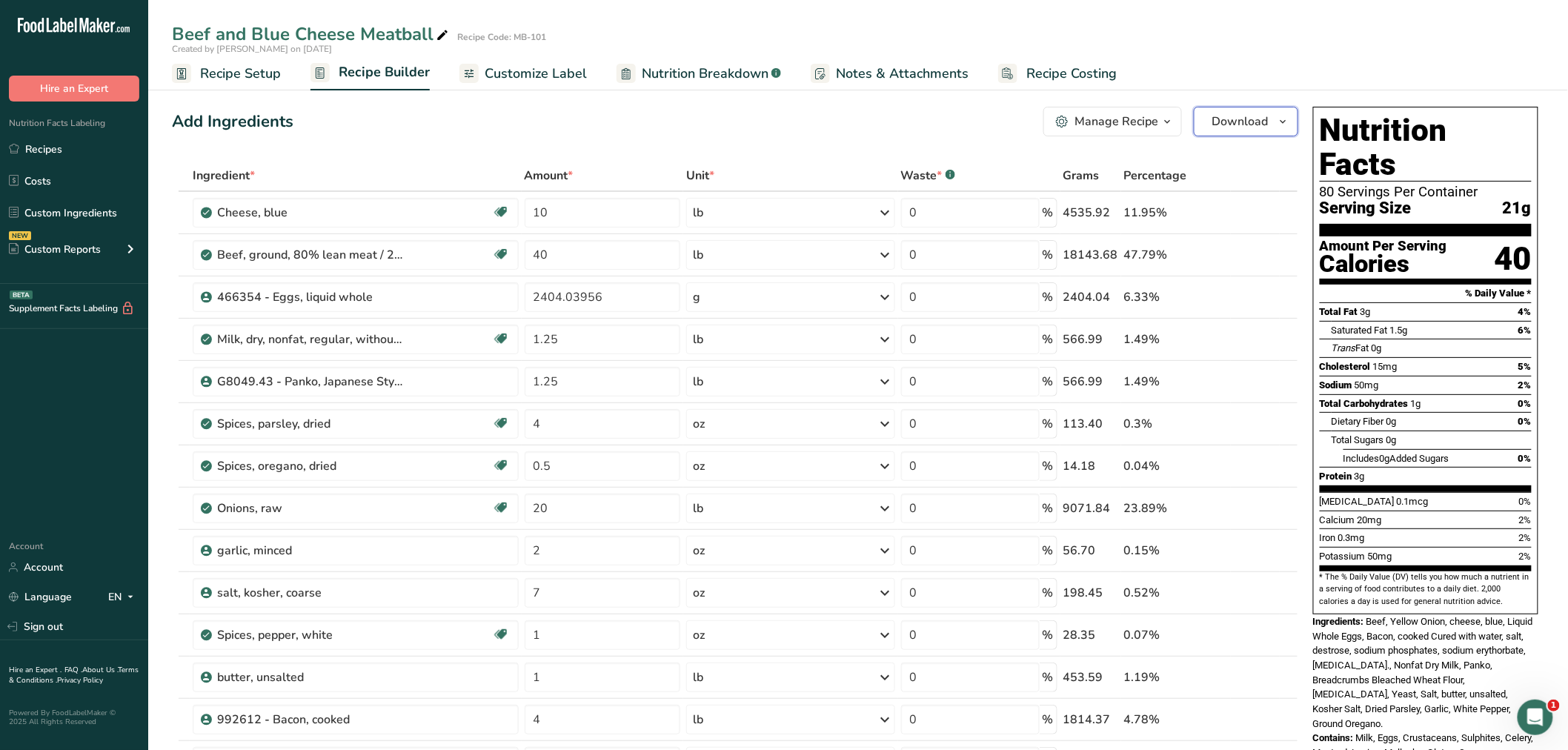
click at [1253, 120] on span "Download" at bounding box center [1240, 121] width 57 height 18
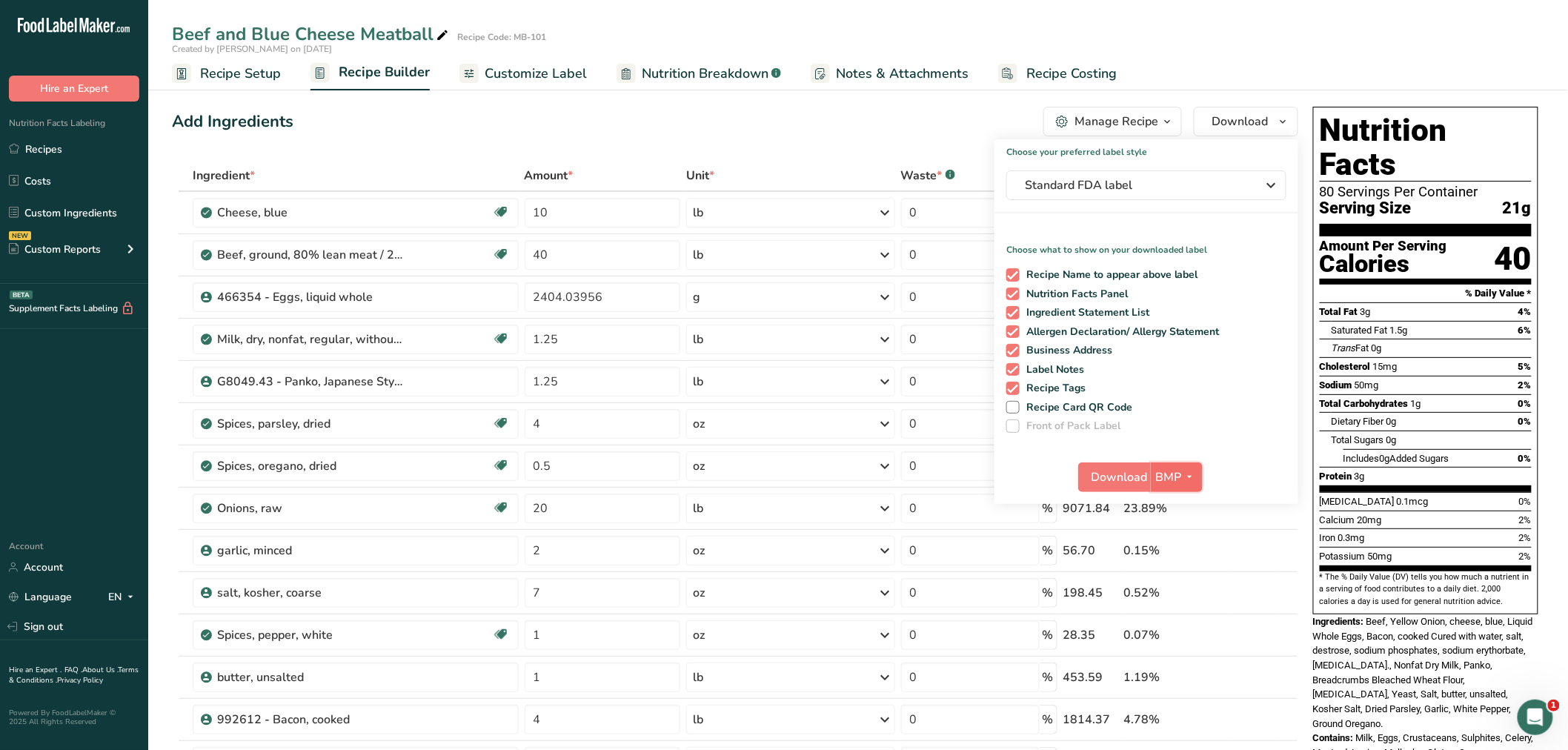
click at [1158, 475] on span "BMP" at bounding box center [1169, 476] width 26 height 18
click at [1158, 472] on span "BMP" at bounding box center [1169, 476] width 26 height 18
click at [1124, 473] on span "Download" at bounding box center [1119, 476] width 57 height 18
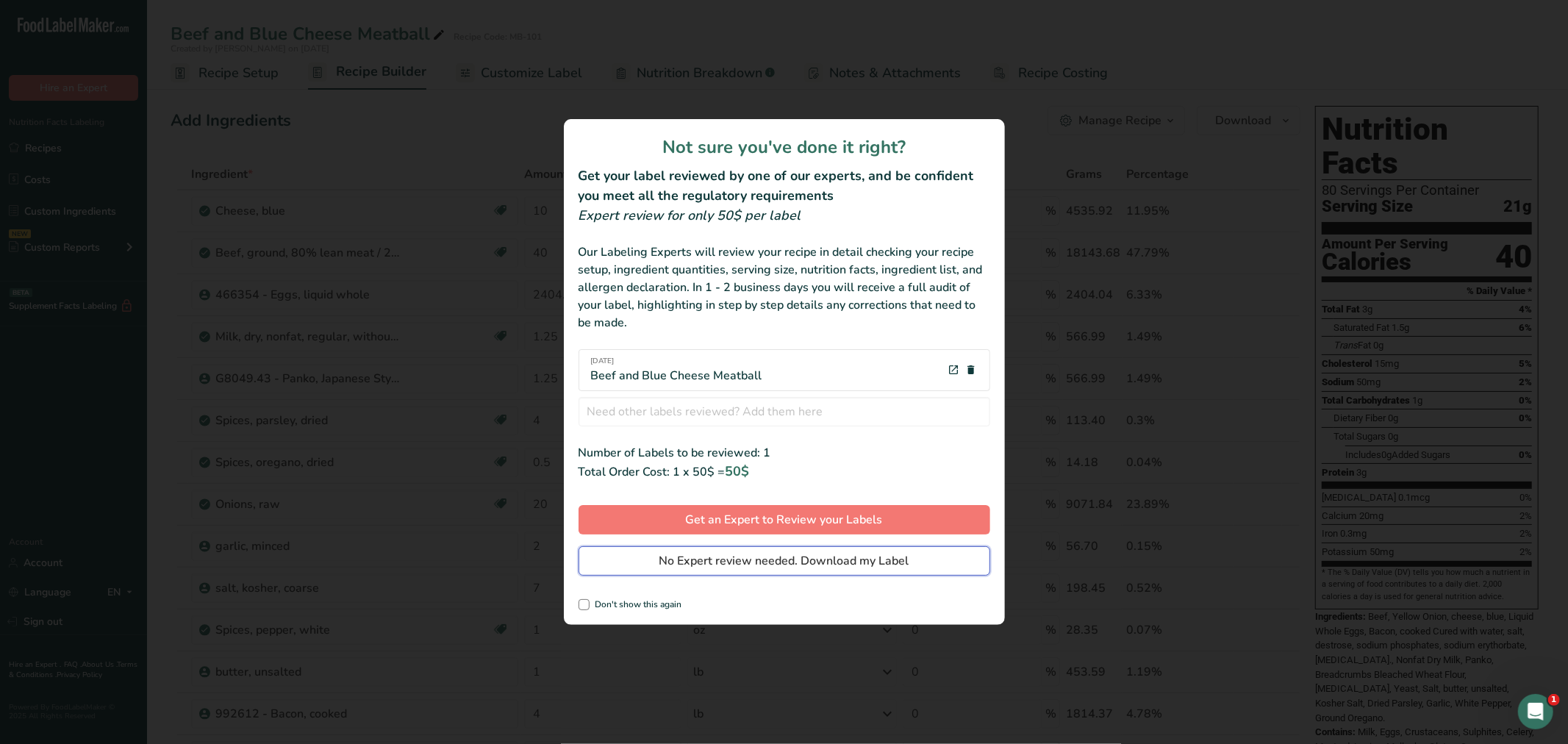
click at [904, 558] on span "No Expert review needed. Download my Label" at bounding box center [784, 560] width 250 height 18
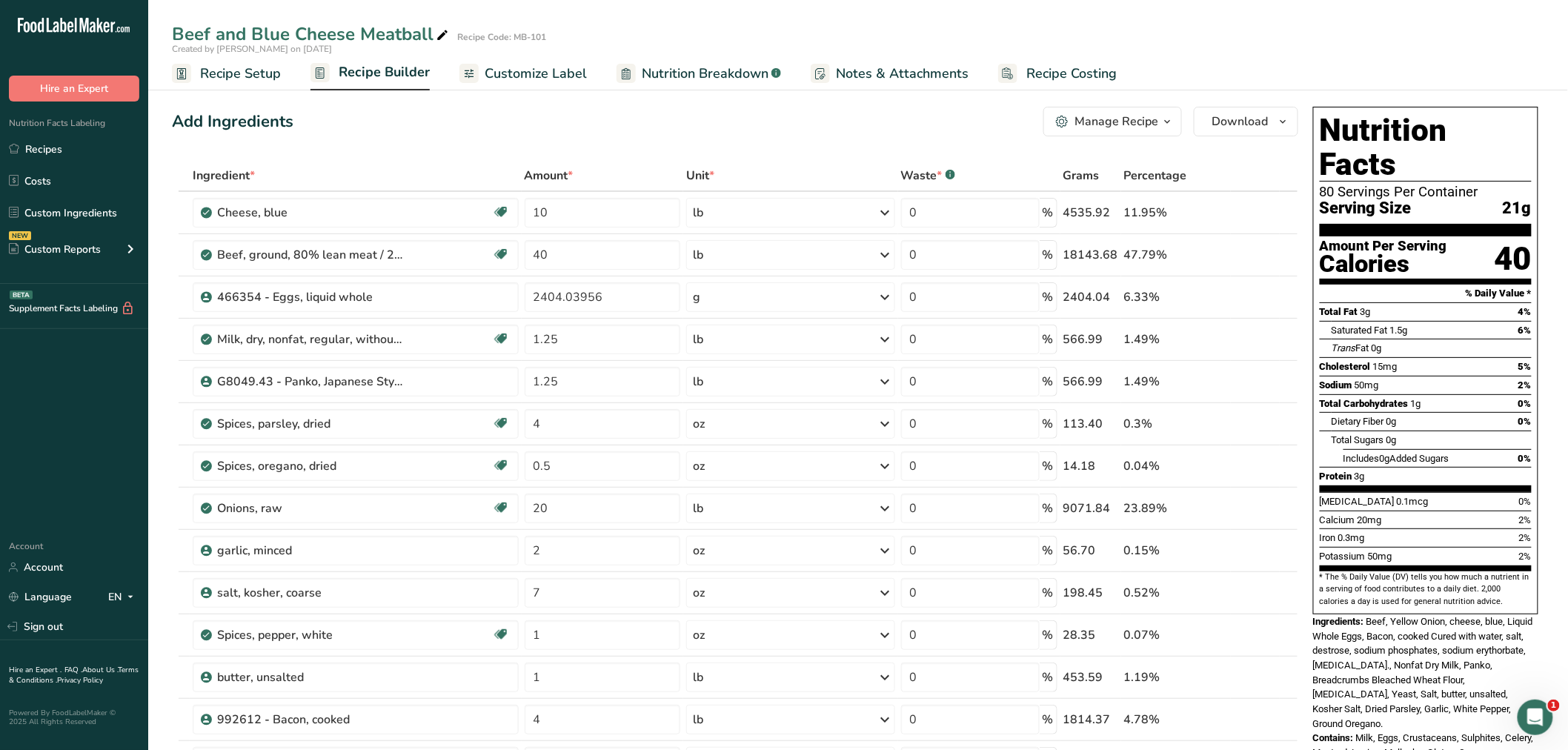
click at [360, 65] on span "Recipe Builder" at bounding box center [384, 73] width 91 height 20
click at [495, 71] on span "Customize Label" at bounding box center [536, 74] width 102 height 20
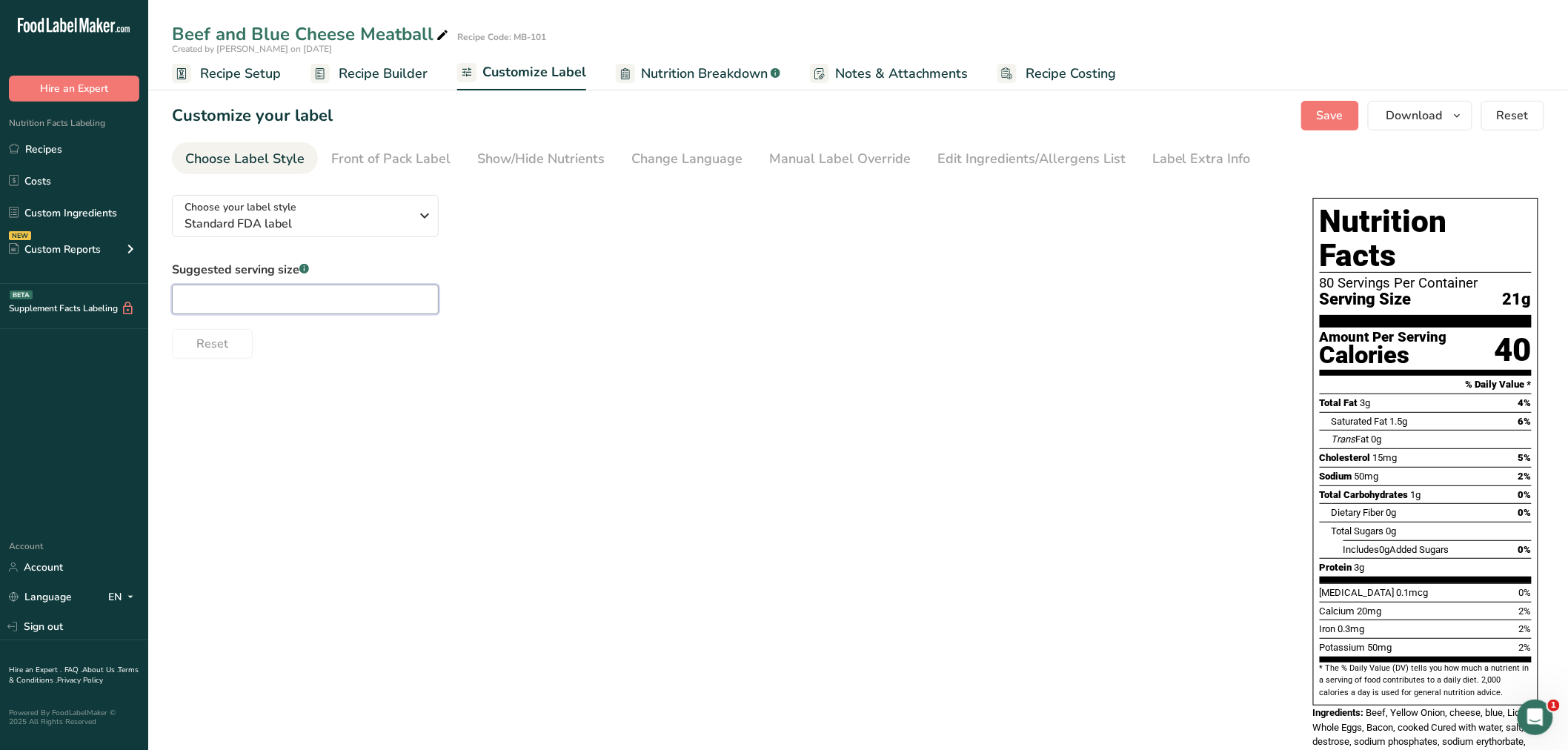
click at [263, 287] on input "text" at bounding box center [305, 300] width 267 height 30
type input "1 Each"
click at [1321, 114] on span "Save" at bounding box center [1330, 115] width 27 height 18
click at [1454, 112] on icon "button" at bounding box center [1457, 116] width 12 height 19
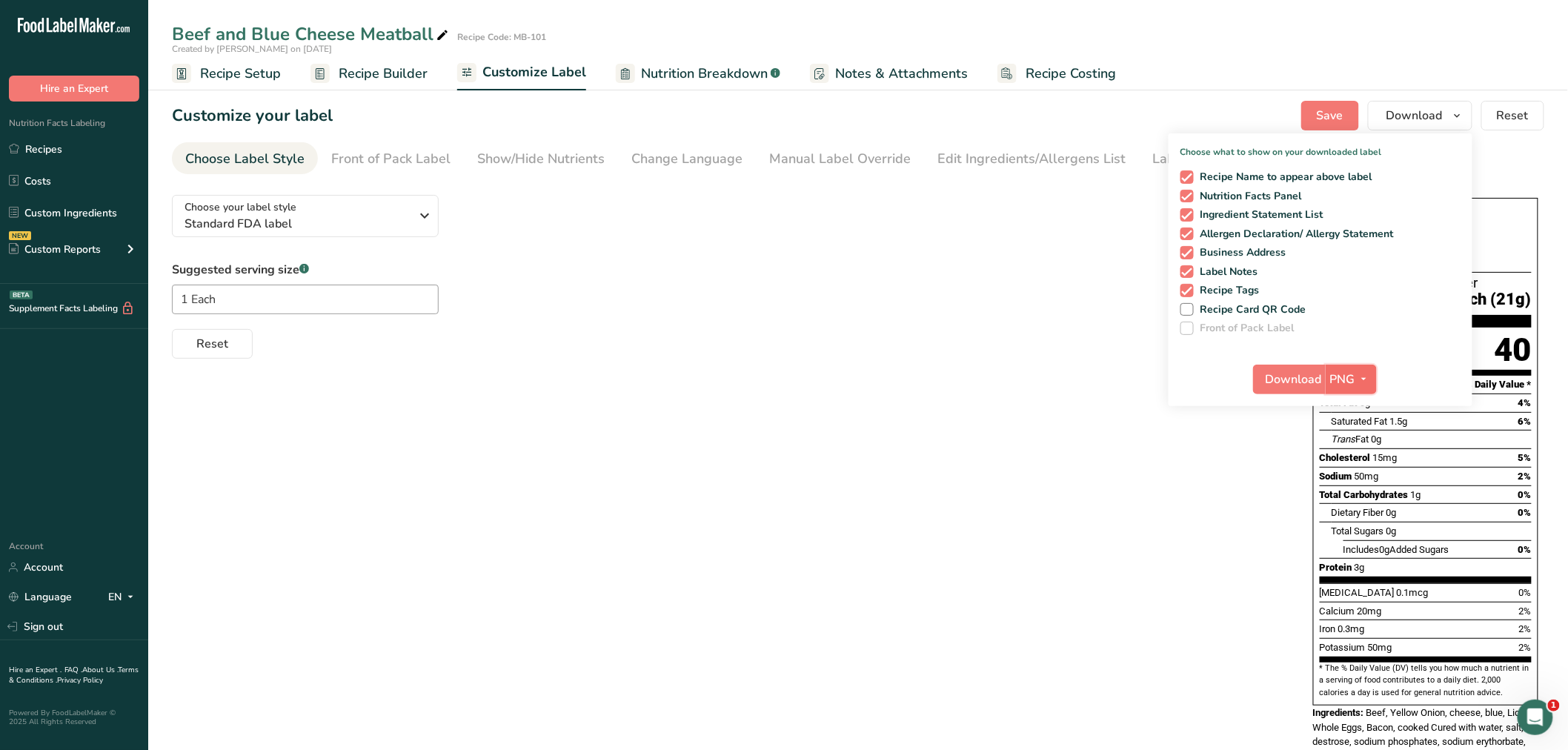
click at [1339, 373] on span "PNG" at bounding box center [1343, 379] width 25 height 18
click at [1342, 427] on link "BMP" at bounding box center [1353, 434] width 47 height 24
click at [1302, 377] on span "Download" at bounding box center [1293, 379] width 57 height 18
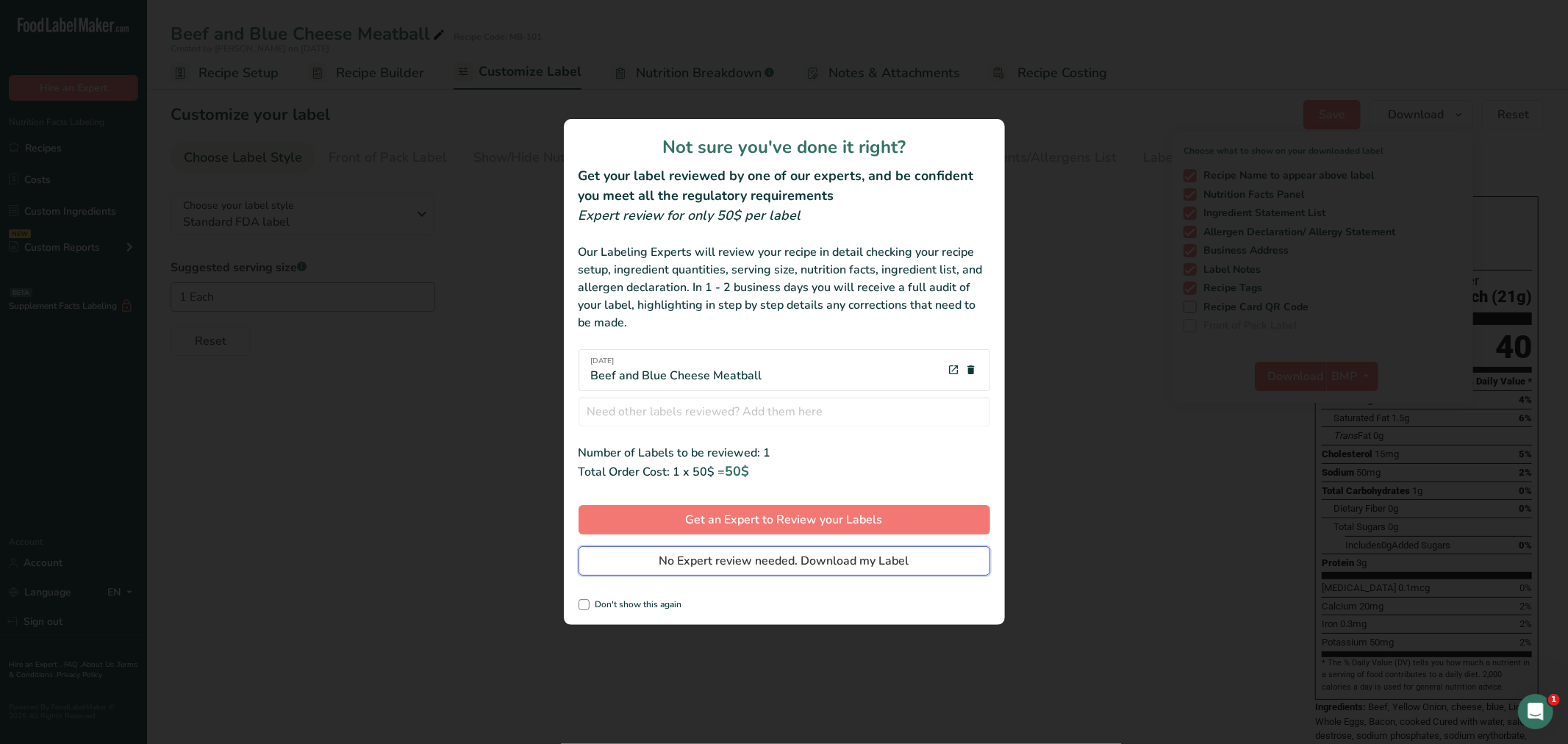
click at [761, 558] on span "No Expert review needed. Download my Label" at bounding box center [784, 560] width 250 height 18
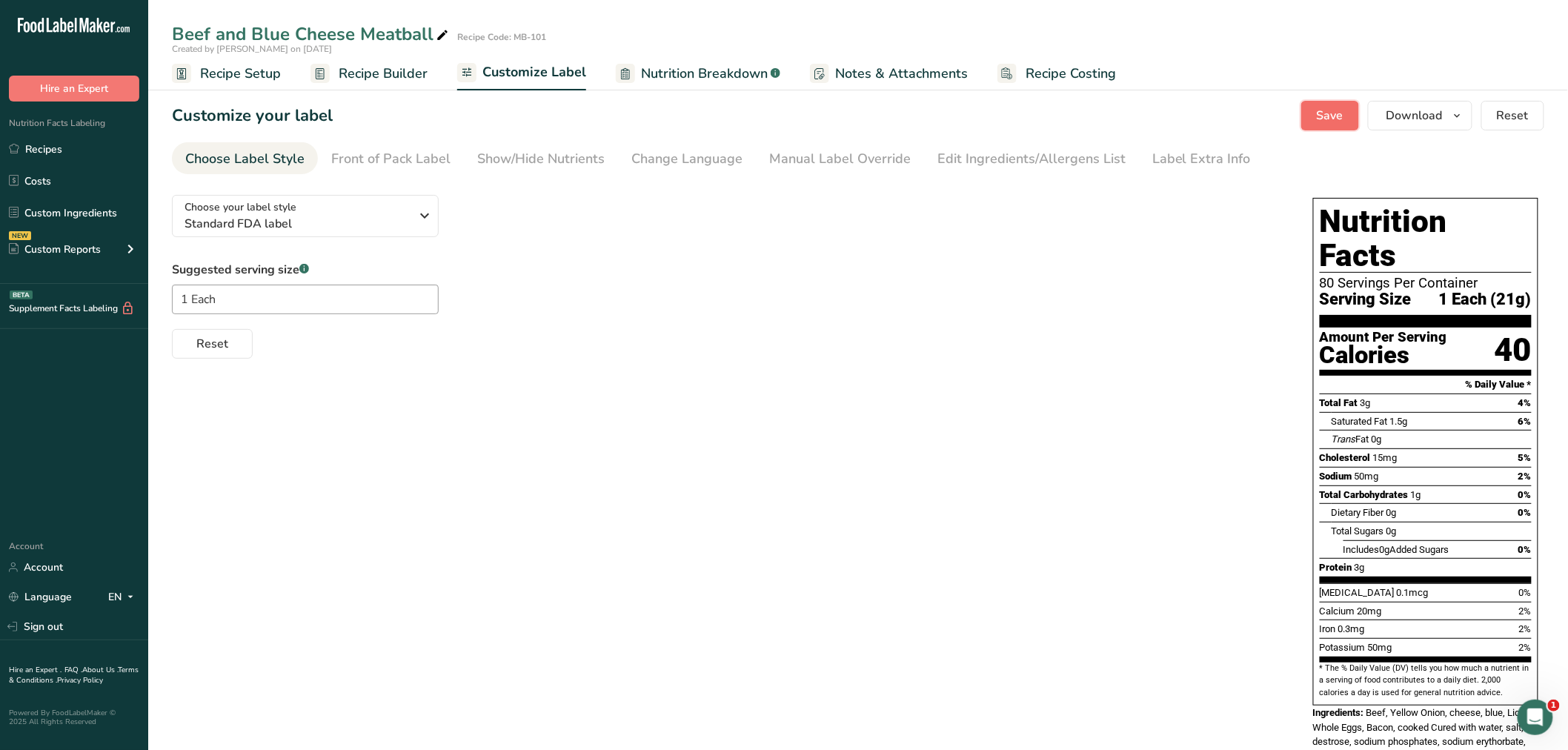
click at [1327, 113] on span "Save" at bounding box center [1330, 115] width 27 height 18
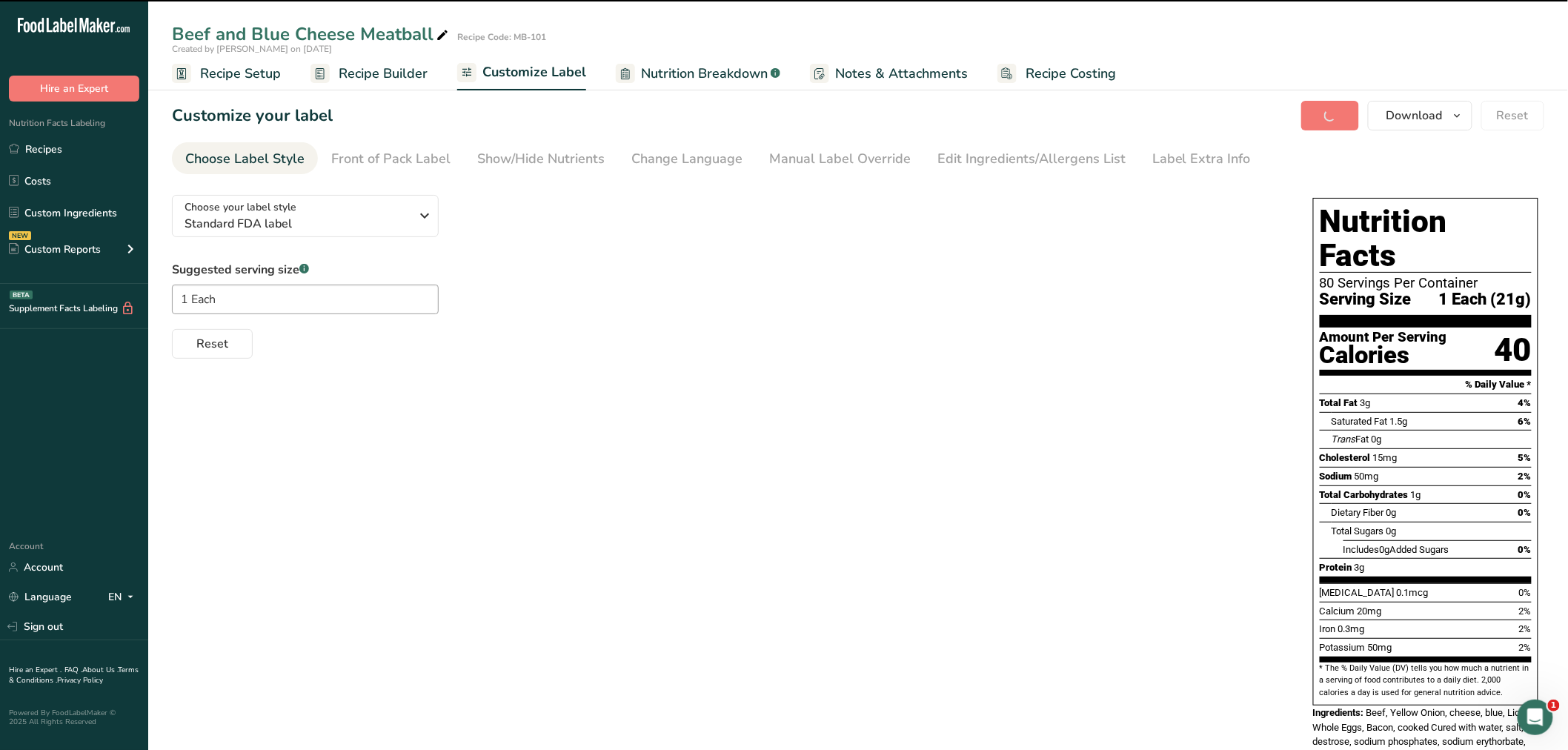
drag, startPoint x: 34, startPoint y: 148, endPoint x: 126, endPoint y: 287, distance: 166.7
click at [34, 148] on link "Recipes" at bounding box center [74, 149] width 148 height 28
